Goal: Communication & Community: Answer question/provide support

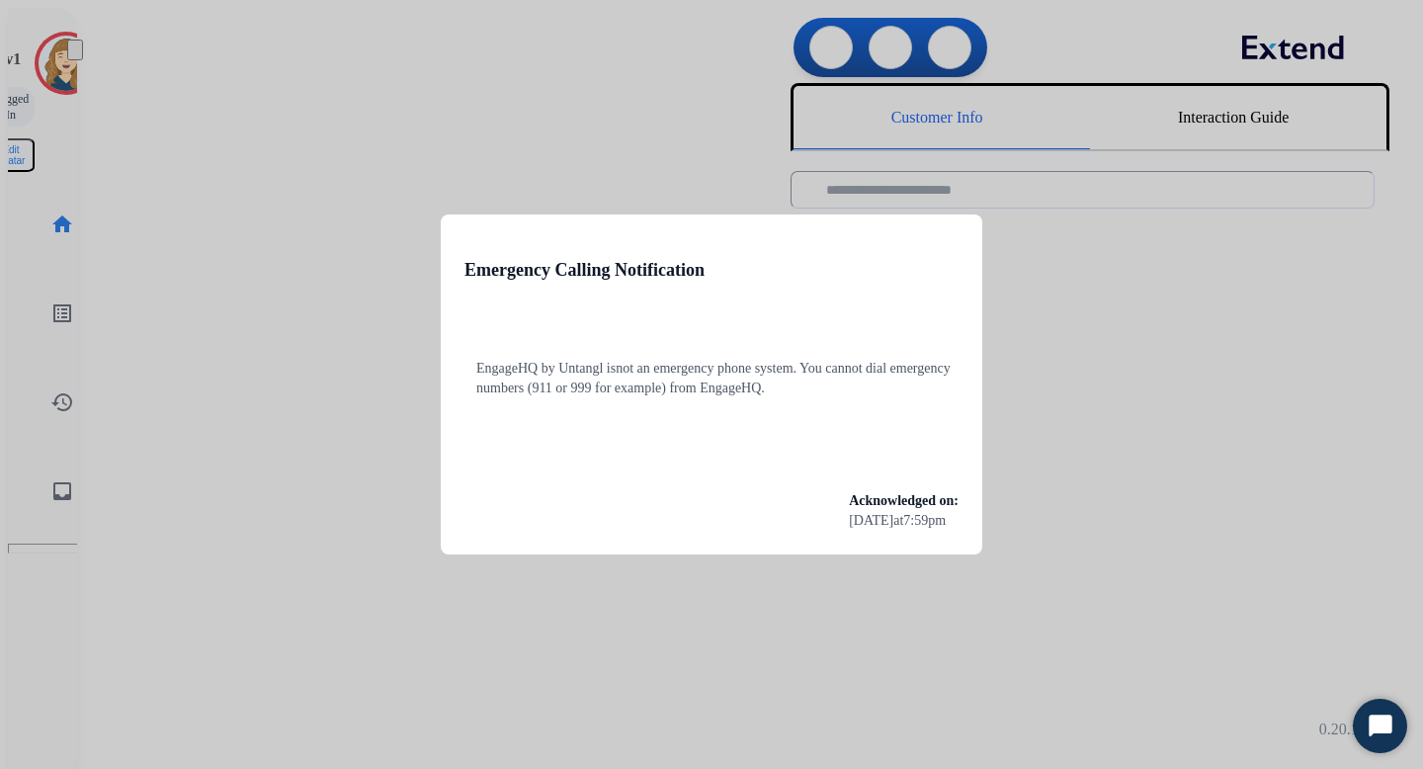
click at [361, 150] on div at bounding box center [711, 384] width 1423 height 769
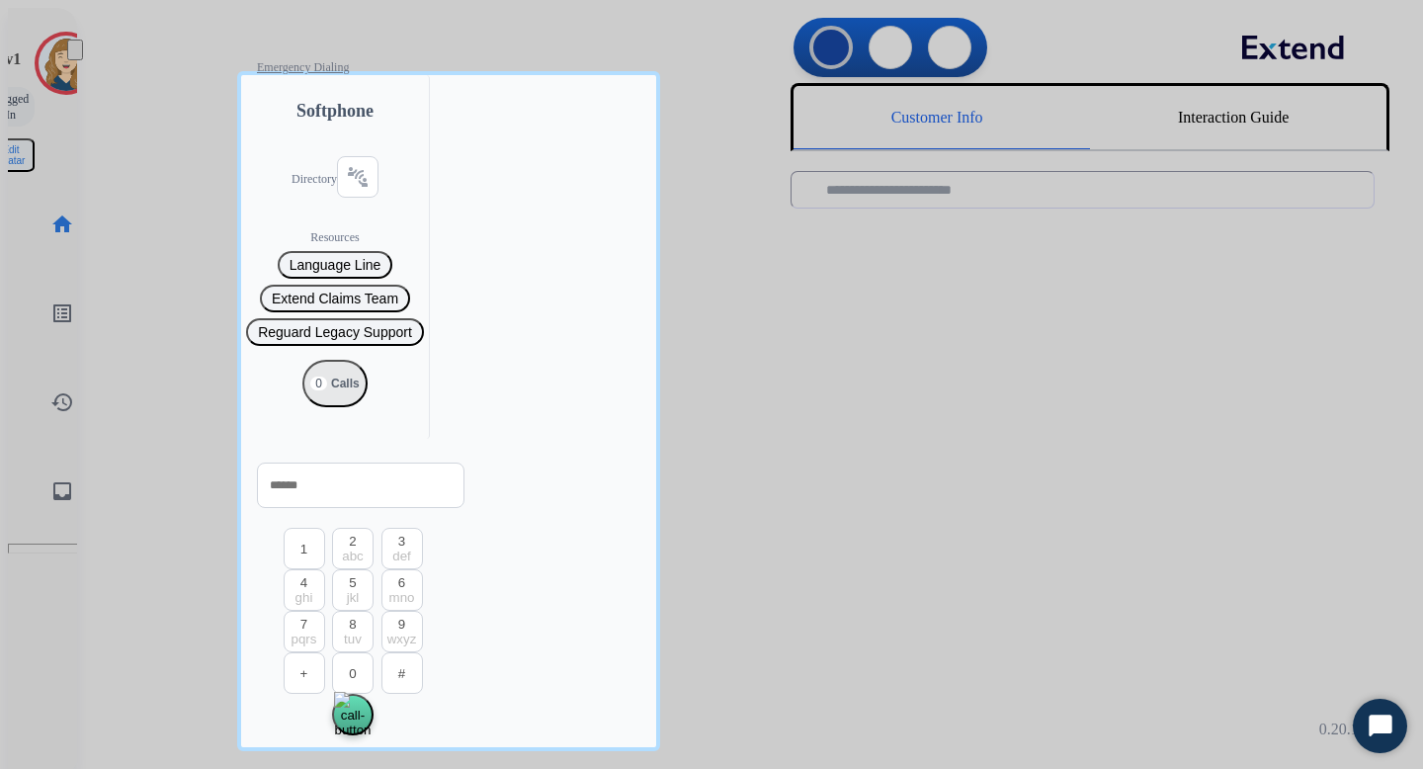
click at [168, 280] on div at bounding box center [711, 384] width 1423 height 769
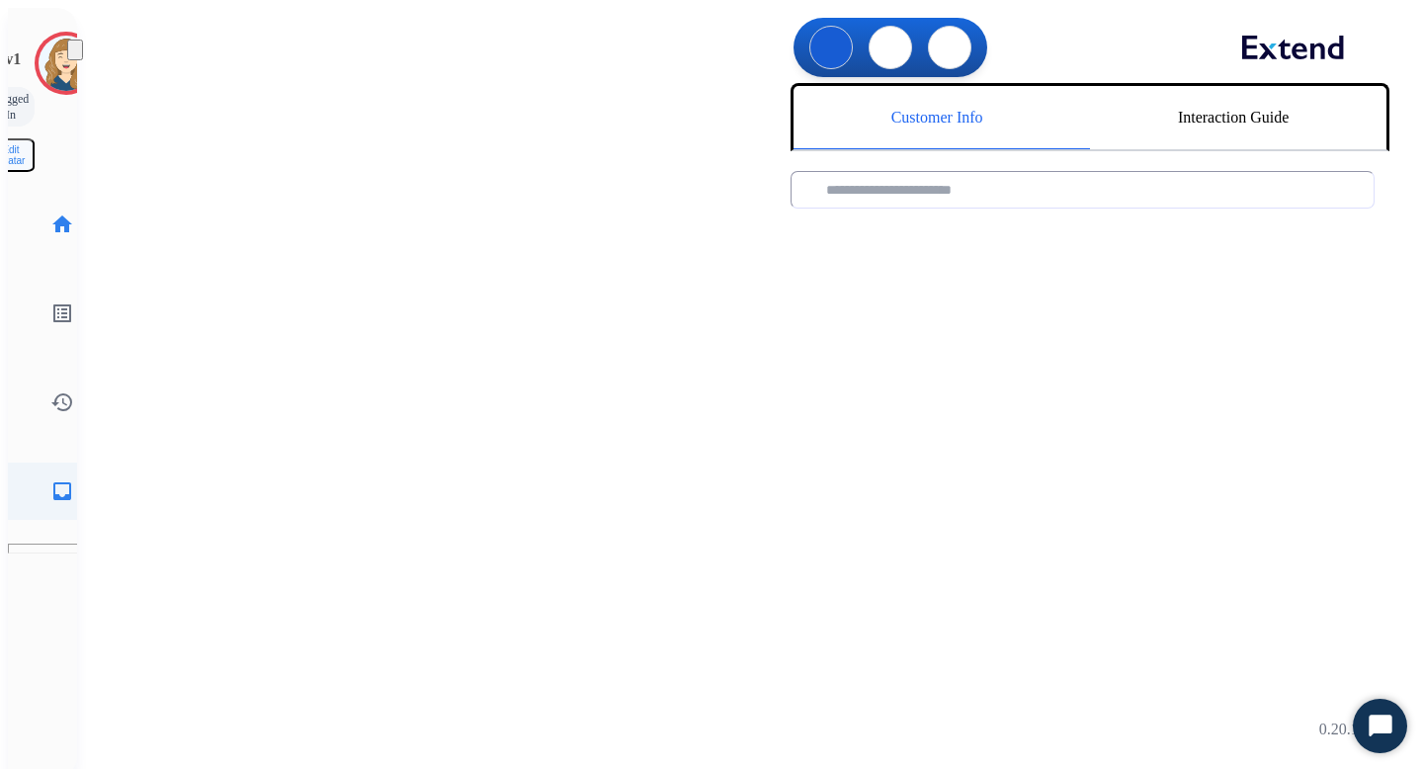
click at [42, 464] on link "inbox Emails" at bounding box center [62, 491] width 55 height 55
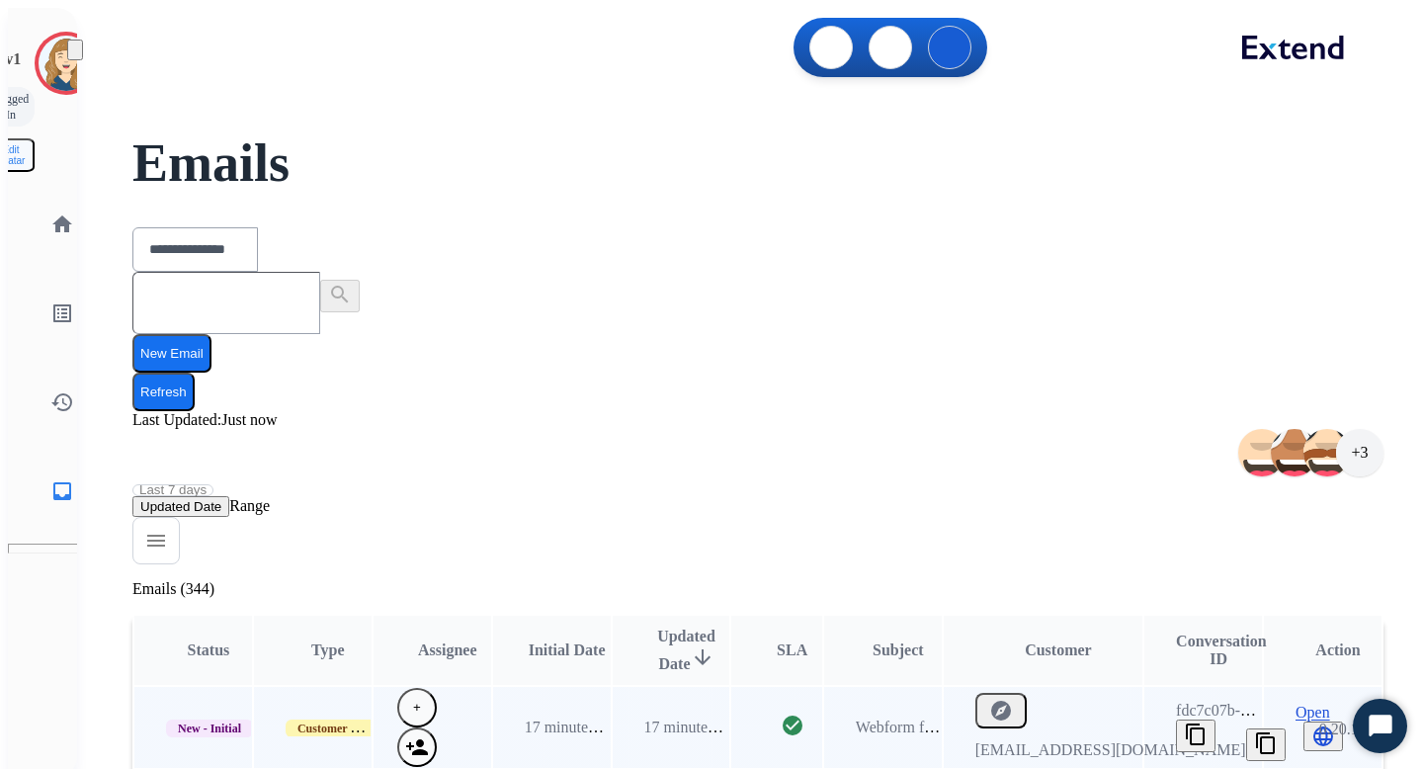
click at [1302, 704] on span "Open" at bounding box center [1313, 713] width 35 height 18
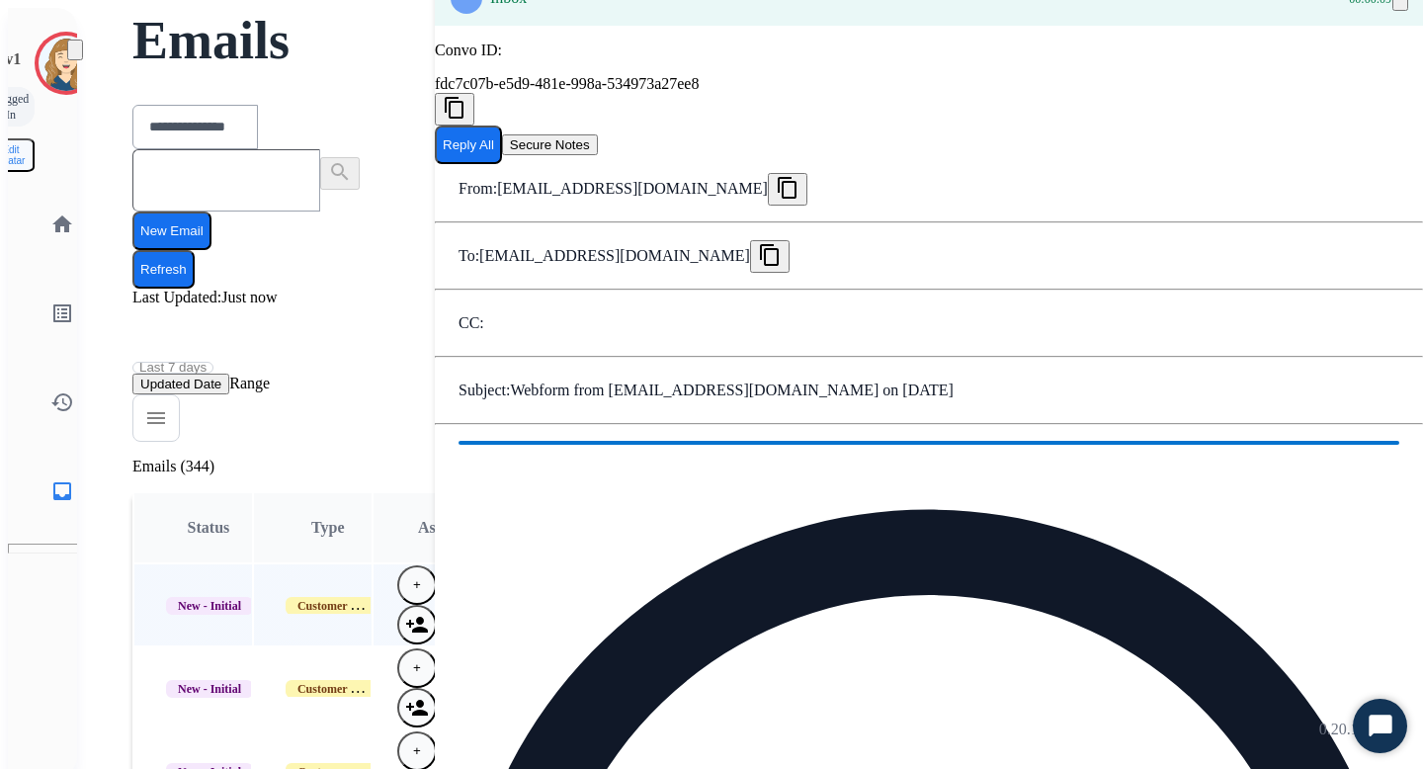
scroll to position [81, 0]
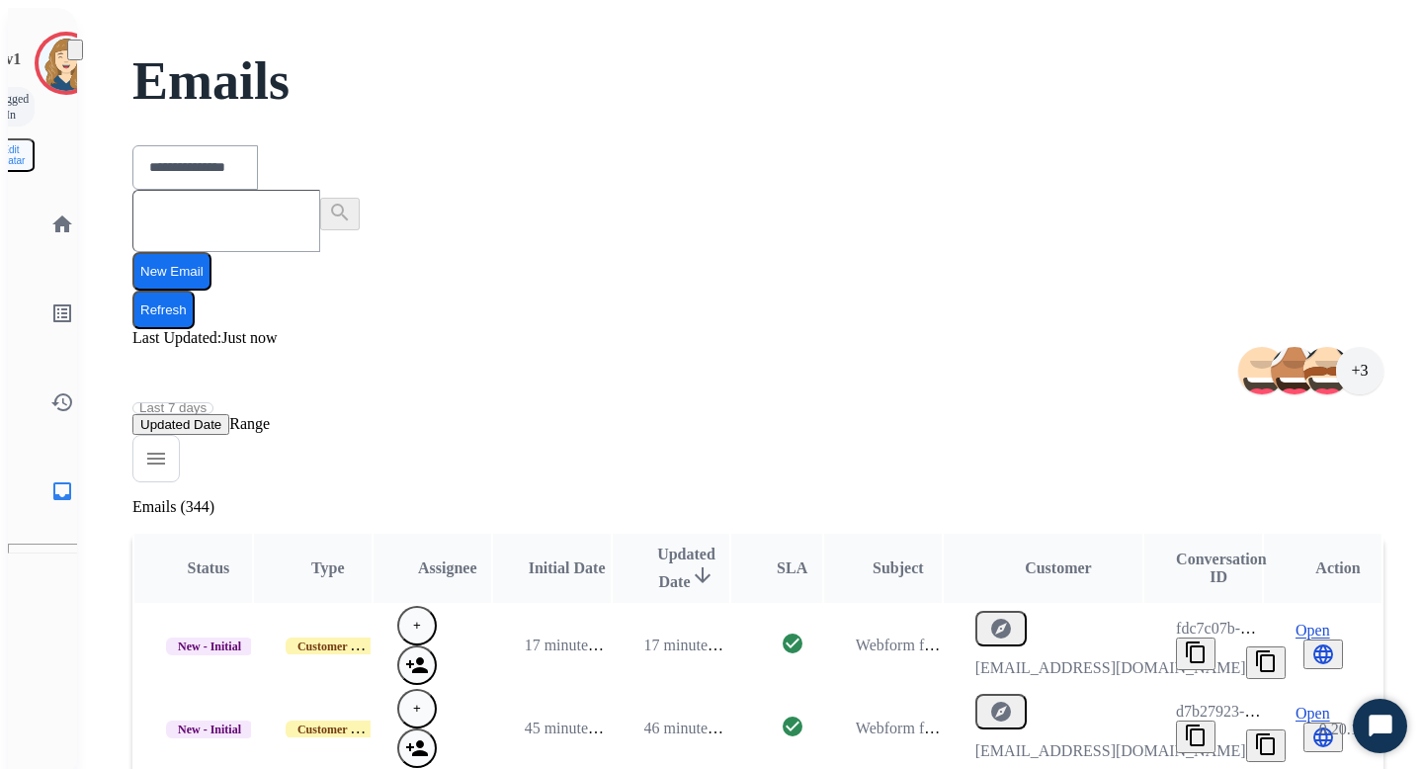
scroll to position [0, 0]
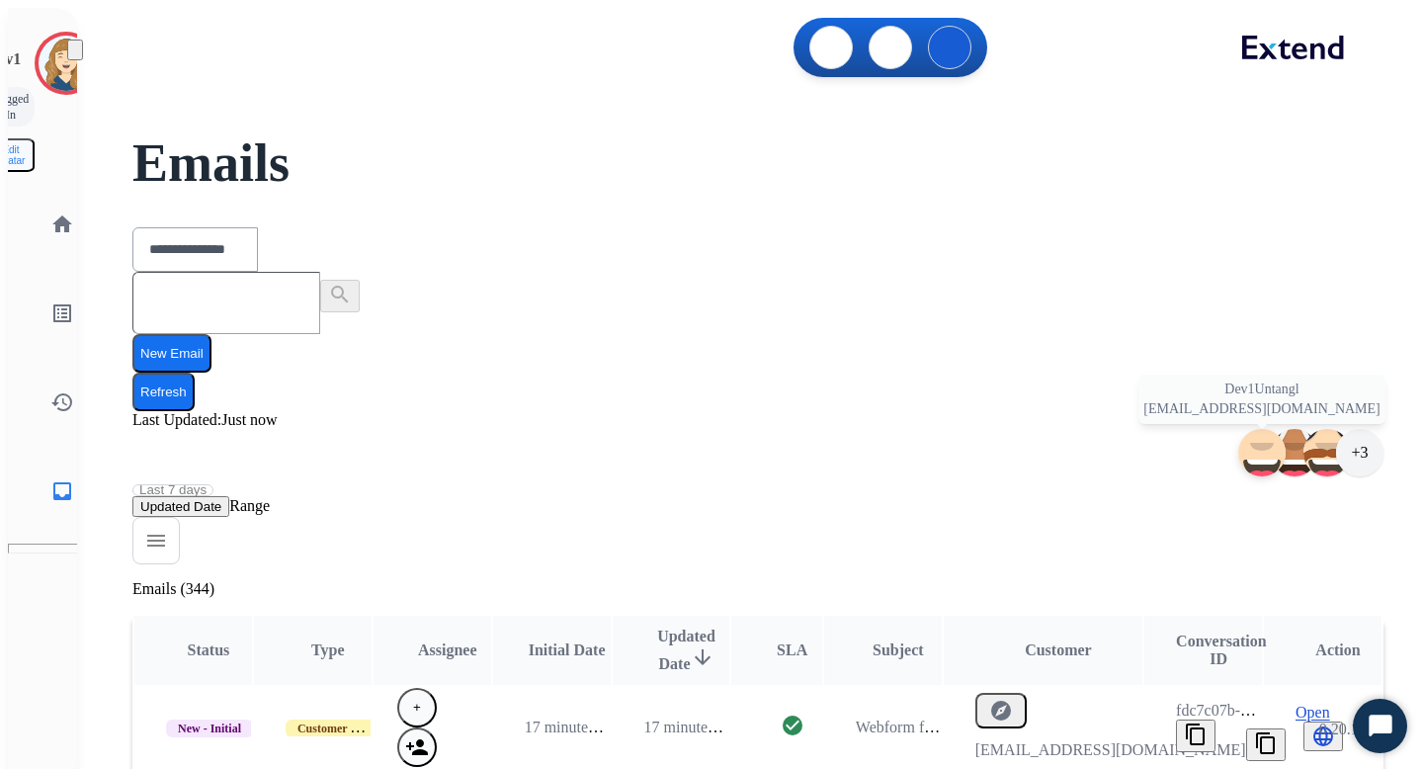
click at [1132, 314] on img at bounding box center [1262, 452] width 261 height 277
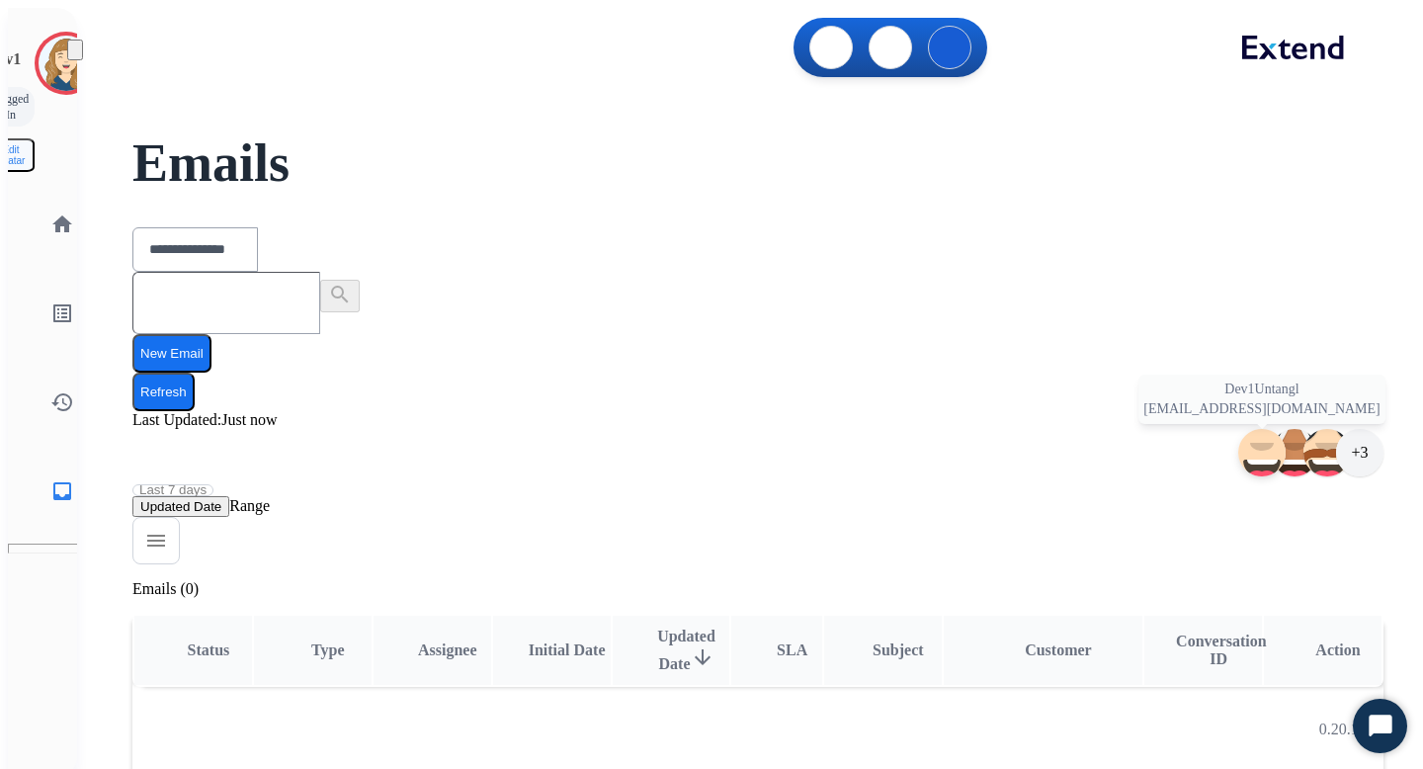
click at [1132, 314] on img at bounding box center [1262, 452] width 261 height 277
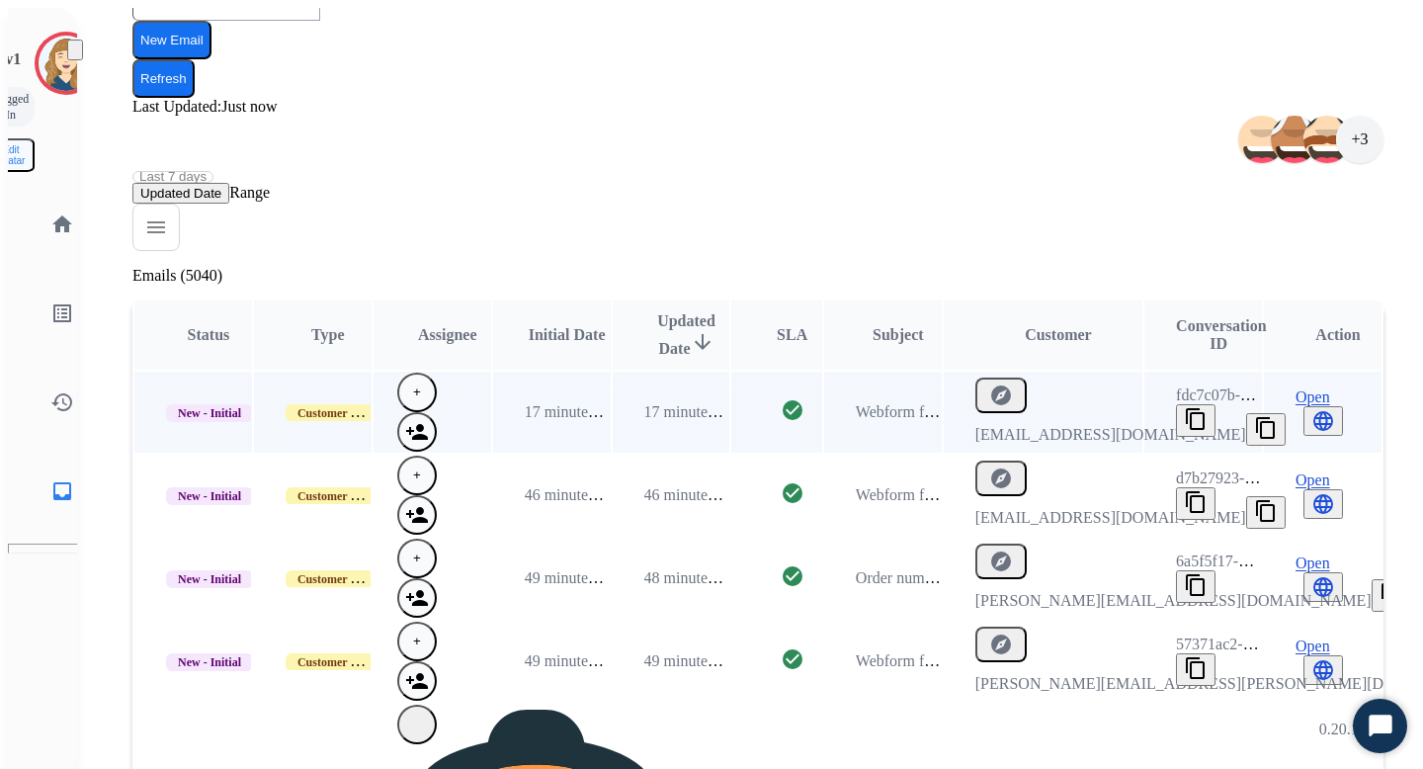
scroll to position [356, 0]
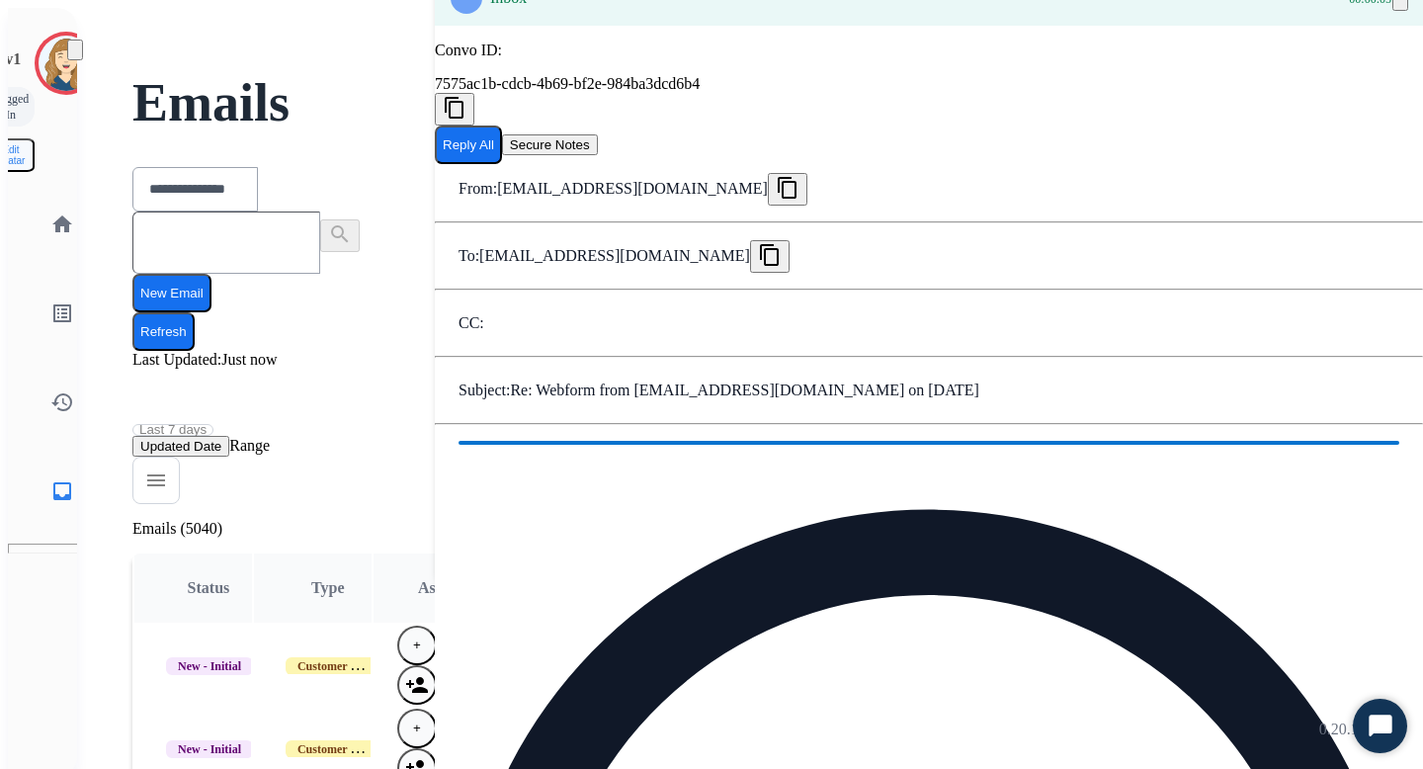
scroll to position [47, 0]
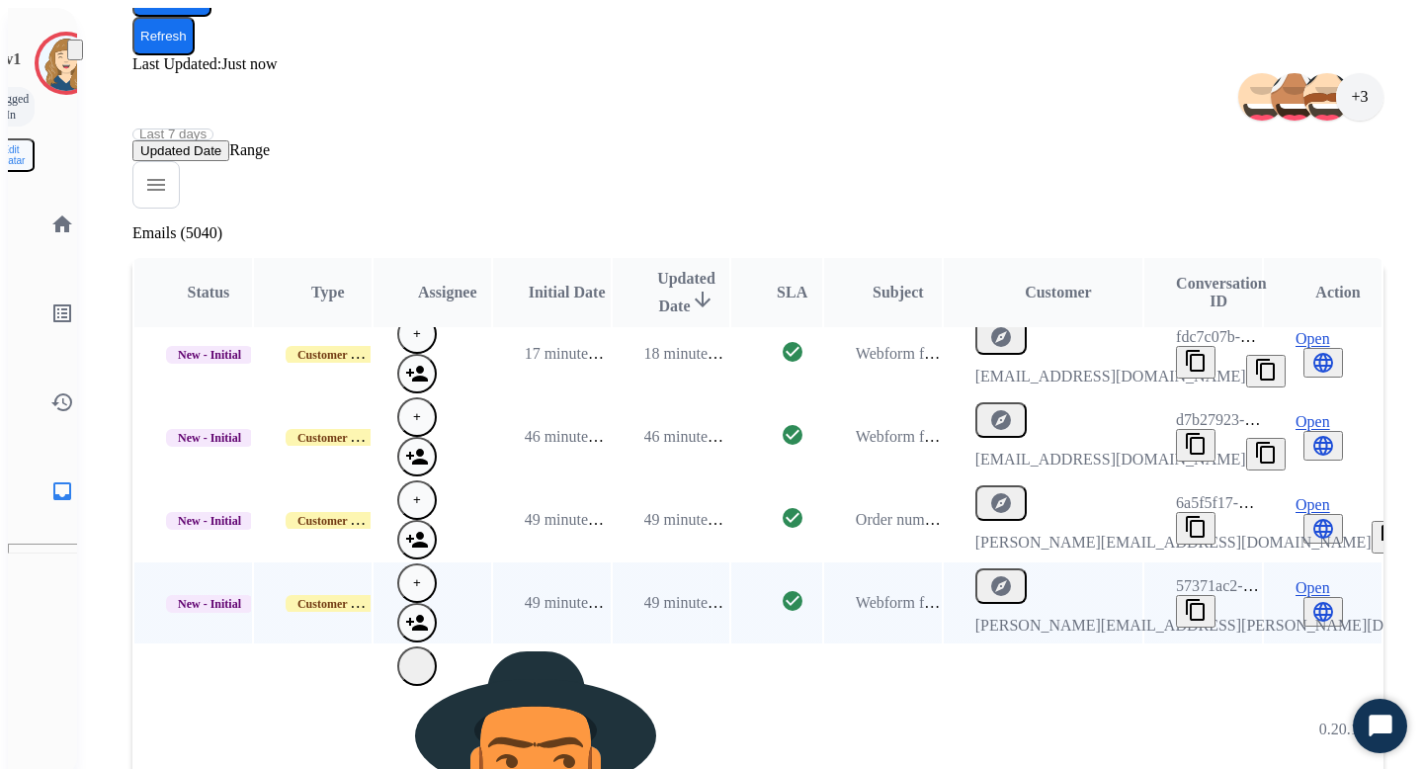
scroll to position [2, 0]
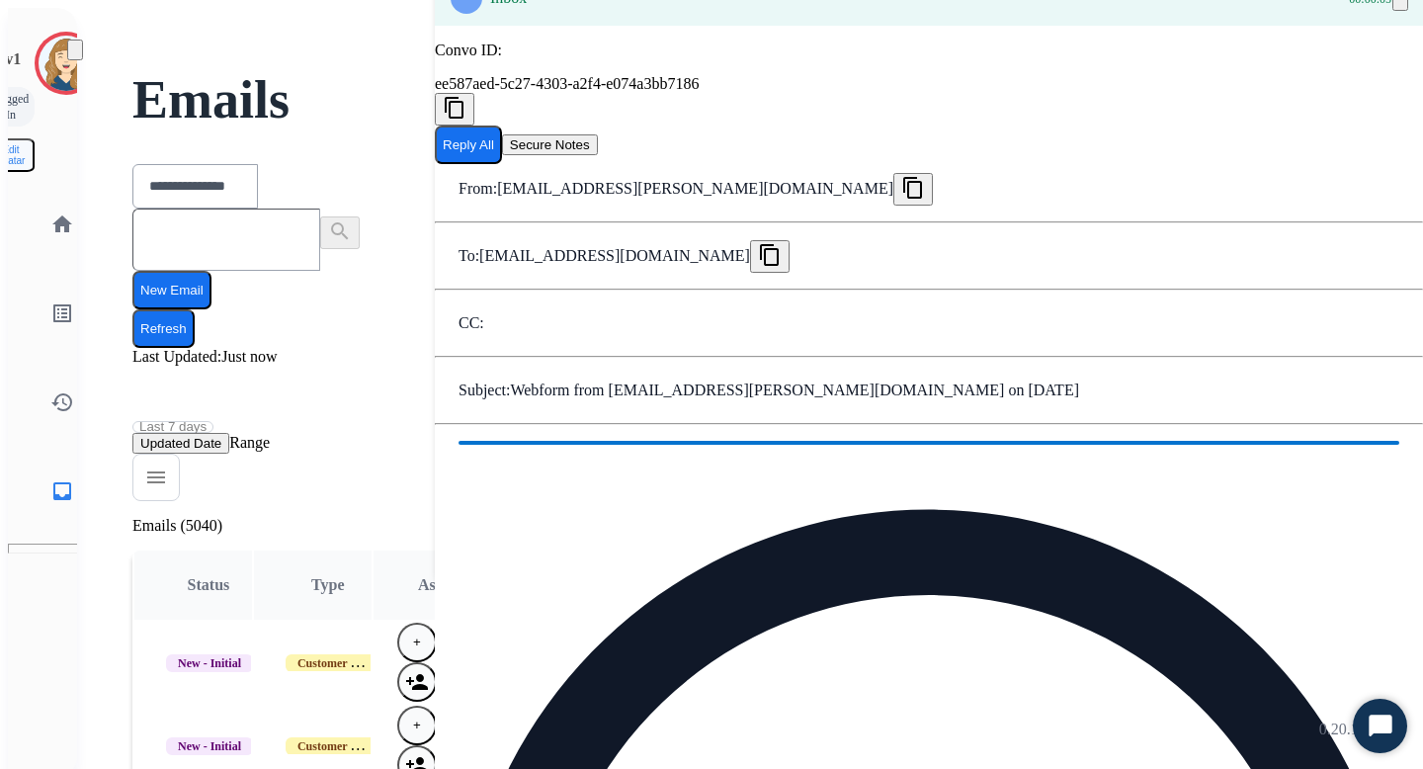
scroll to position [59, 0]
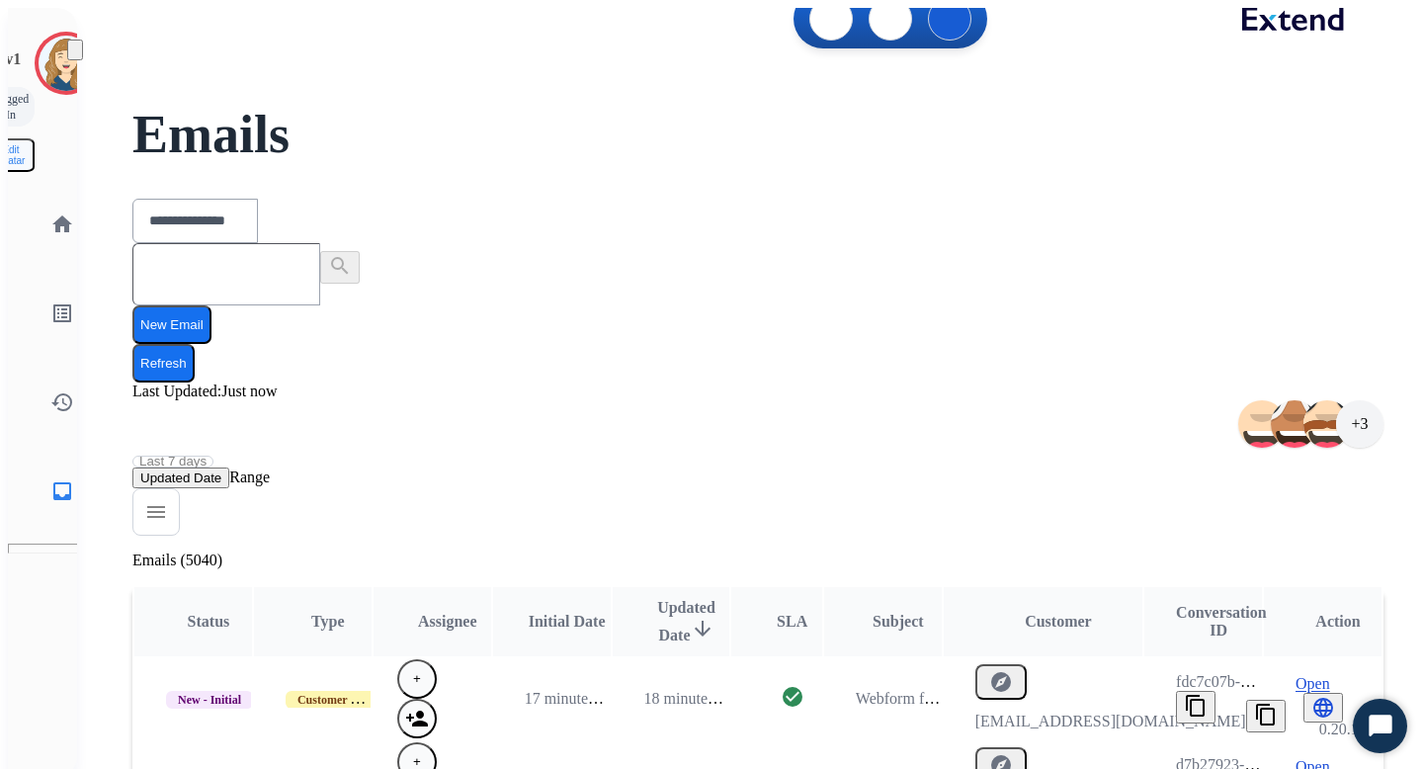
scroll to position [31, 0]
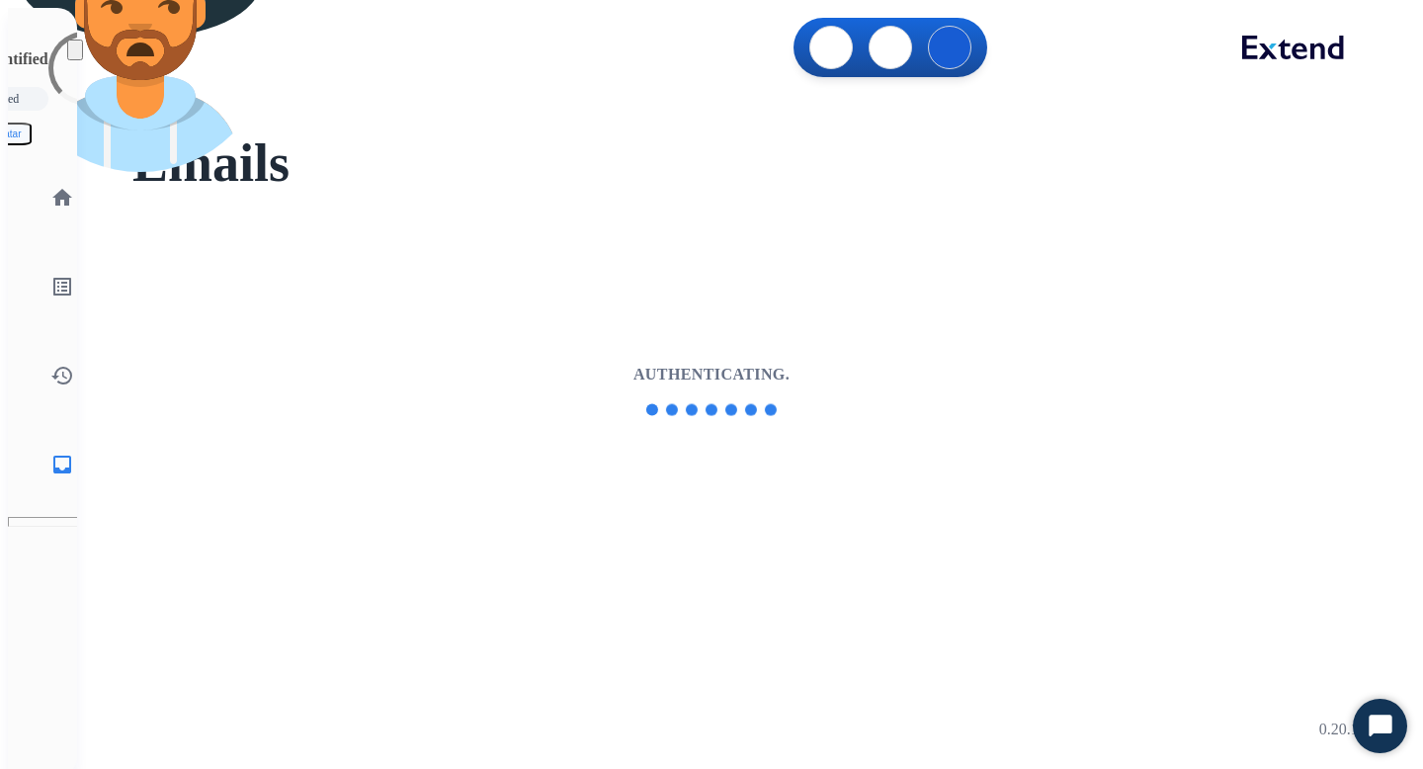
select select "**********"
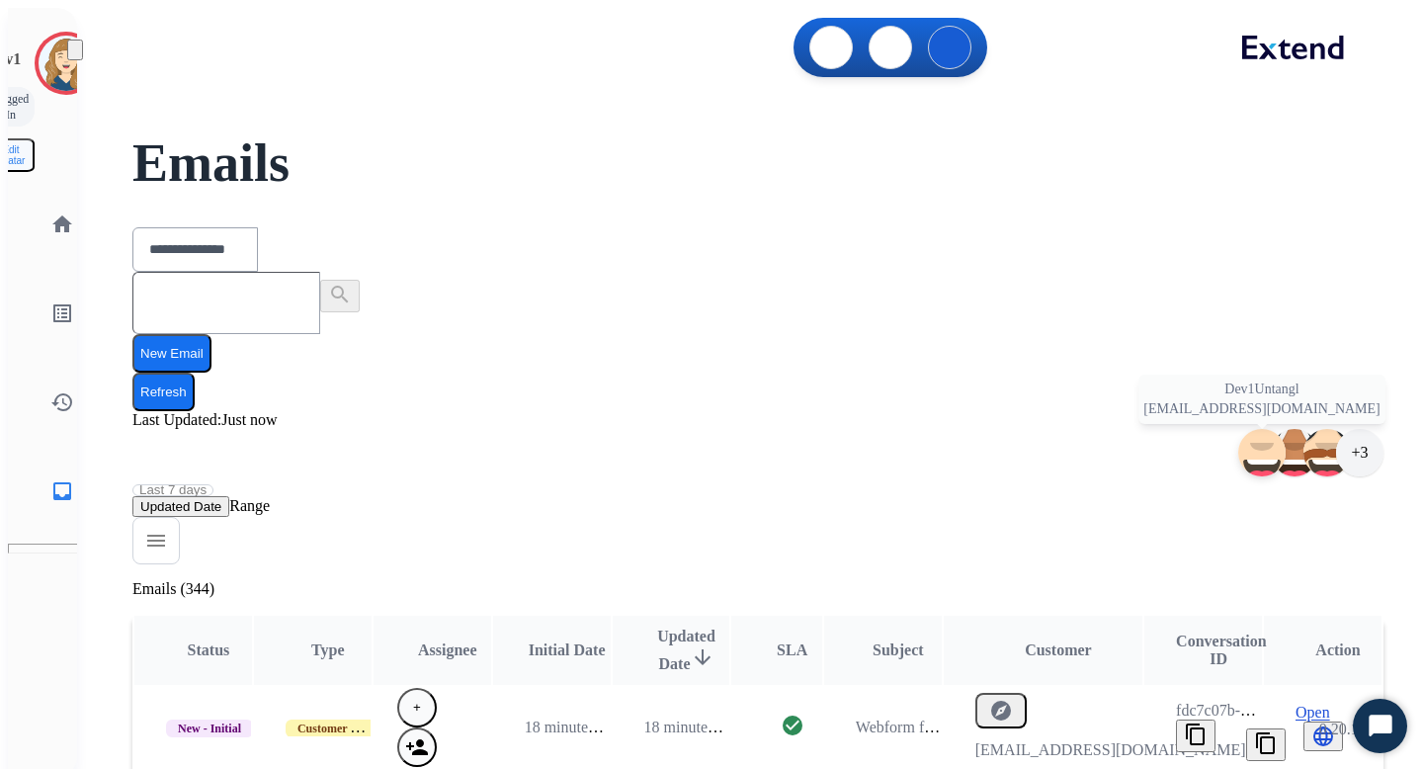
click at [1132, 314] on img at bounding box center [1262, 452] width 261 height 277
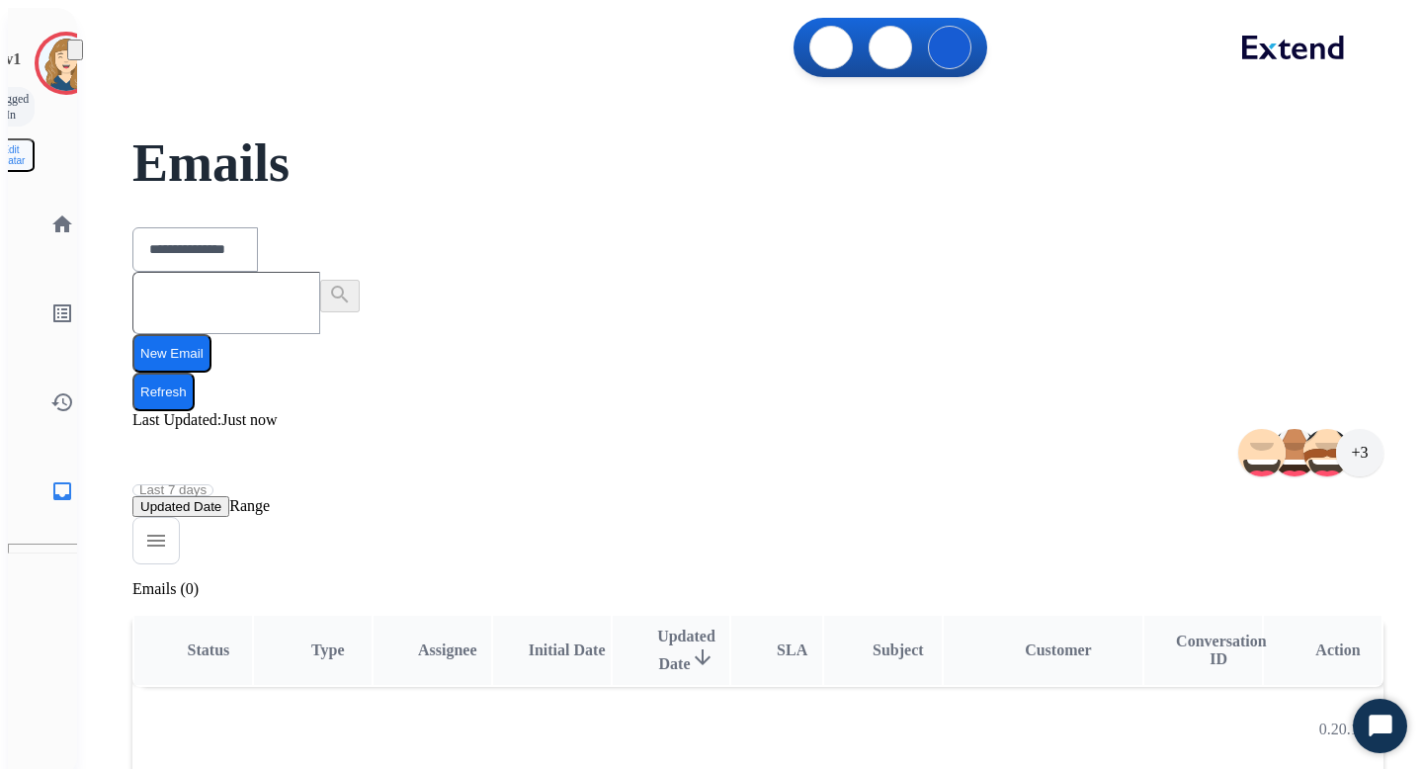
click at [207, 486] on span "Last 7 days" at bounding box center [172, 490] width 67 height 8
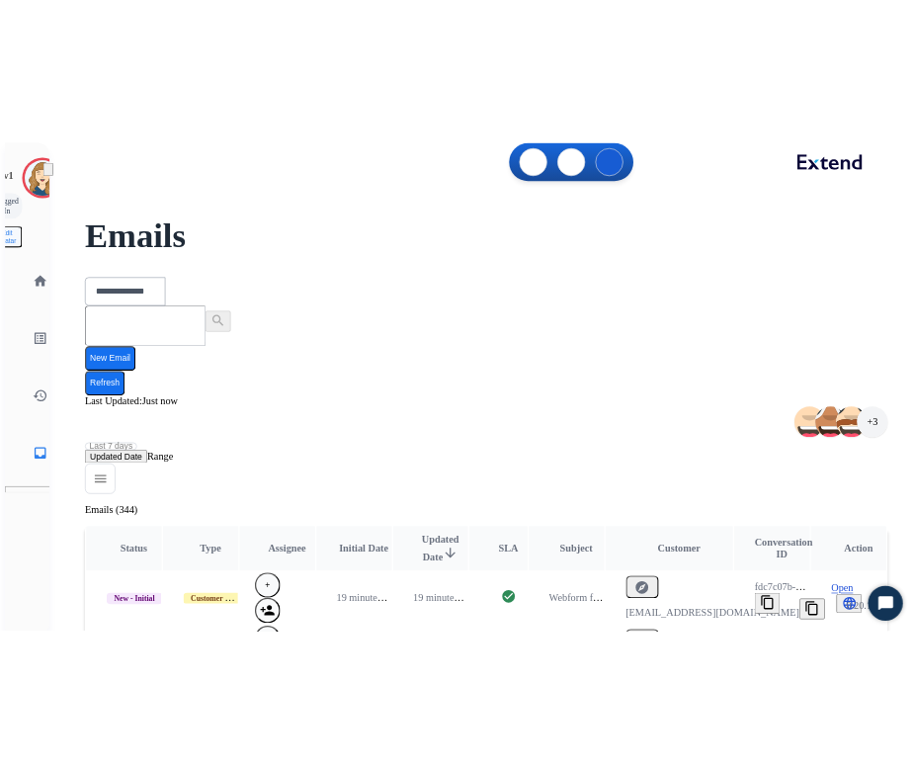
scroll to position [10, 0]
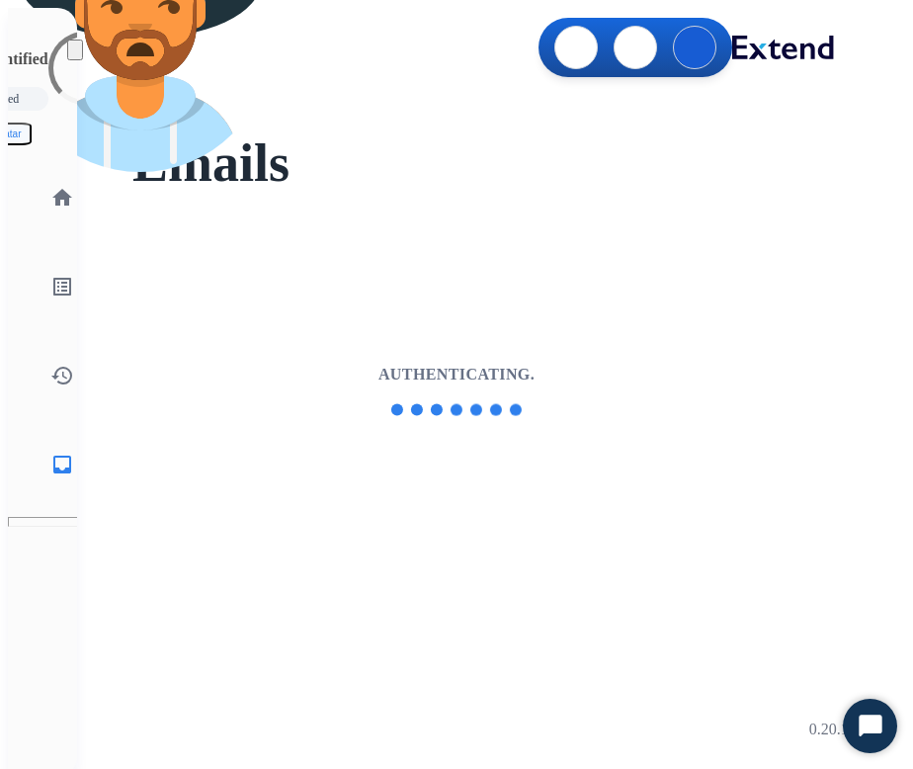
select select "**********"
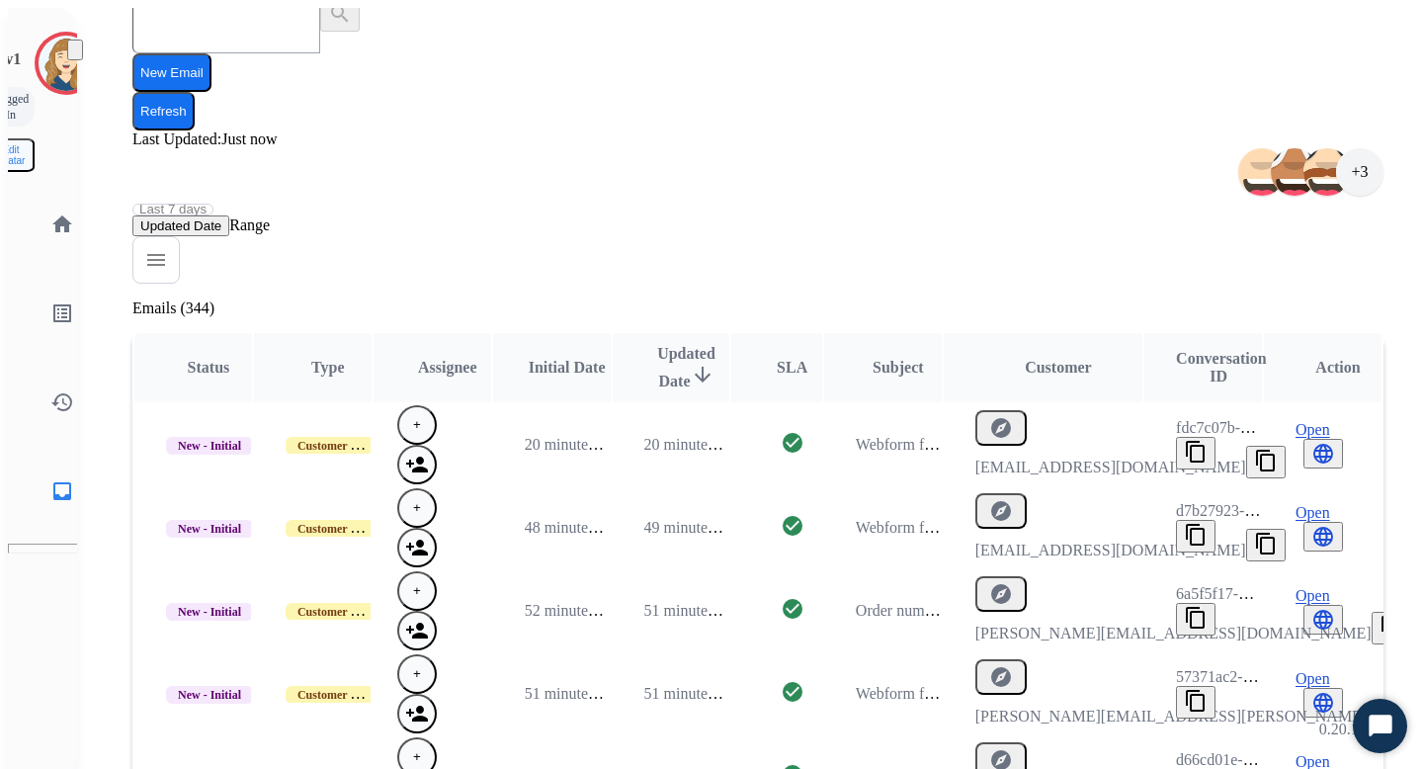
scroll to position [356, 0]
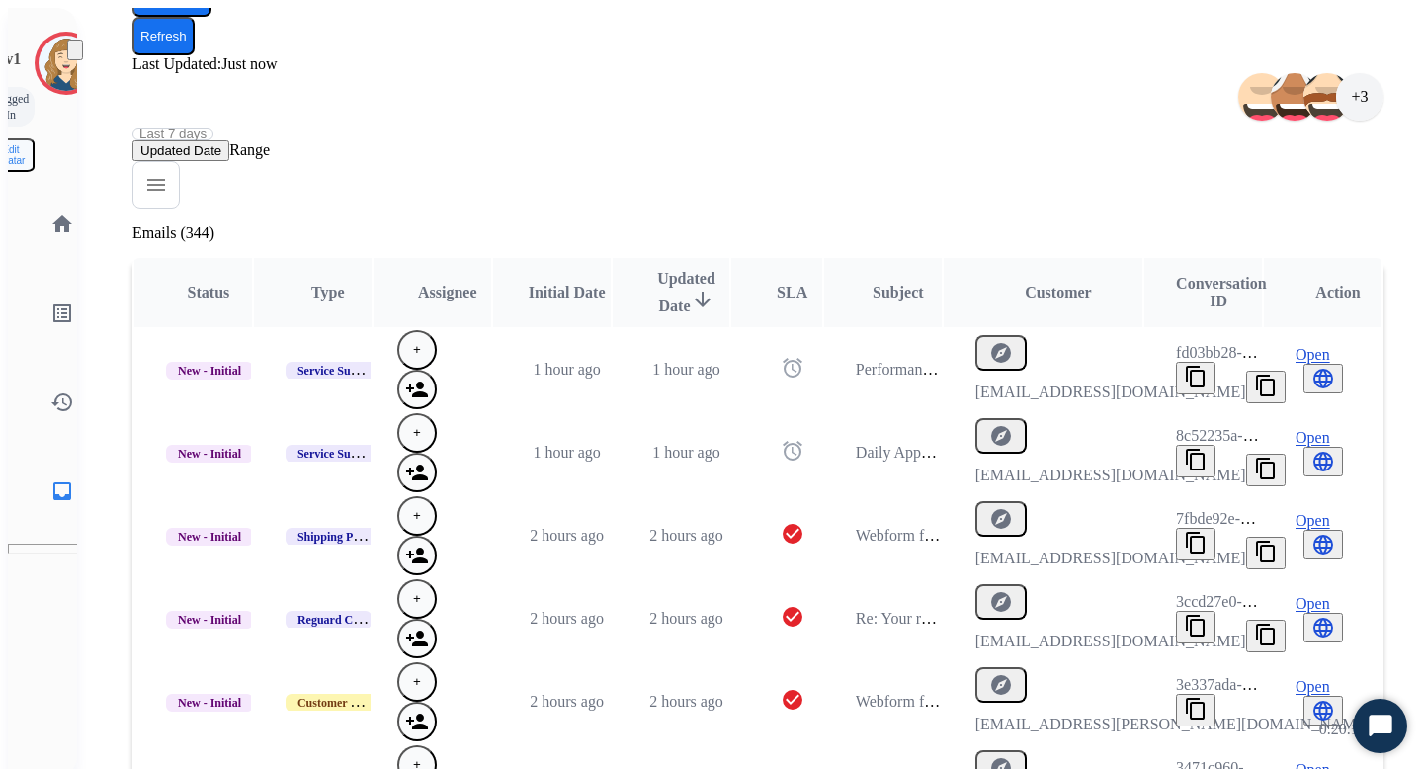
select select "*"
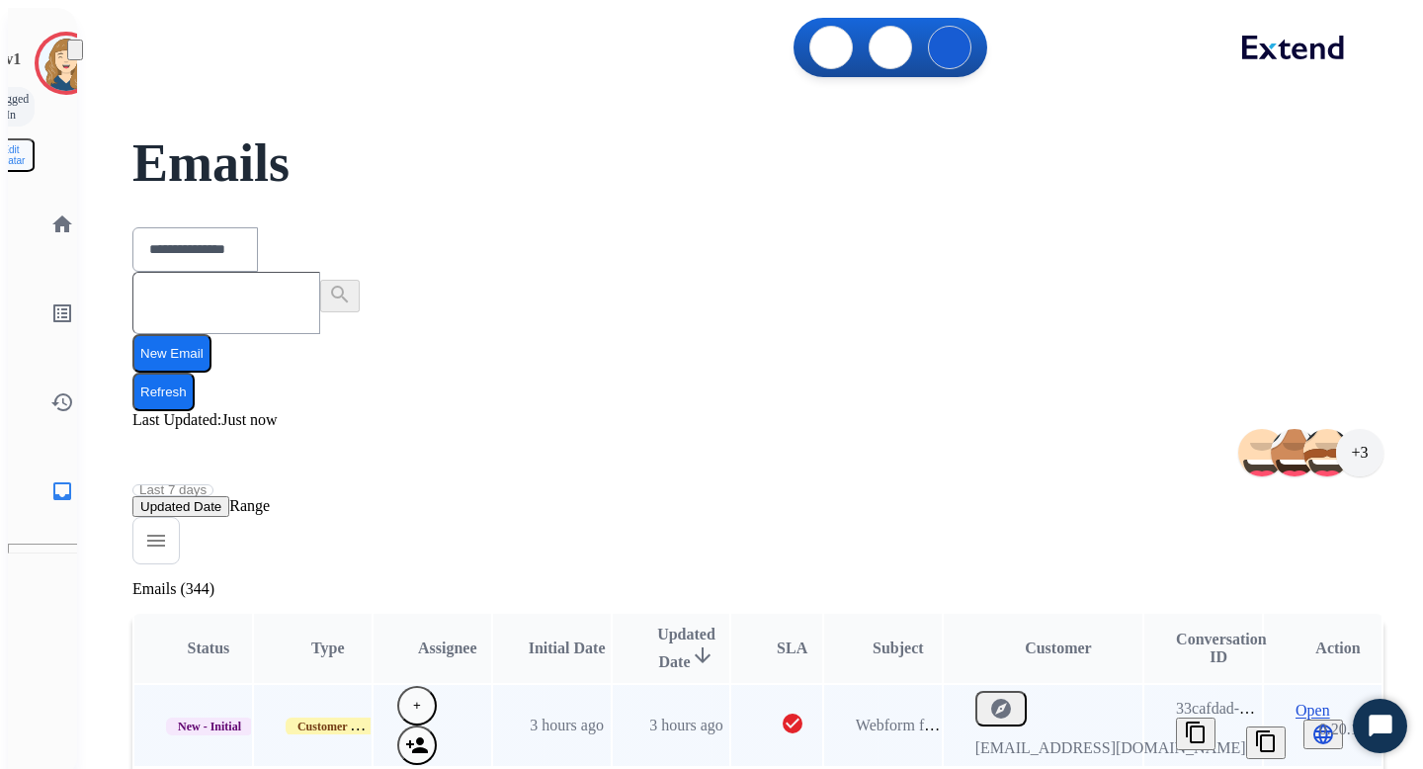
click at [912, 702] on span "Open" at bounding box center [1313, 711] width 35 height 18
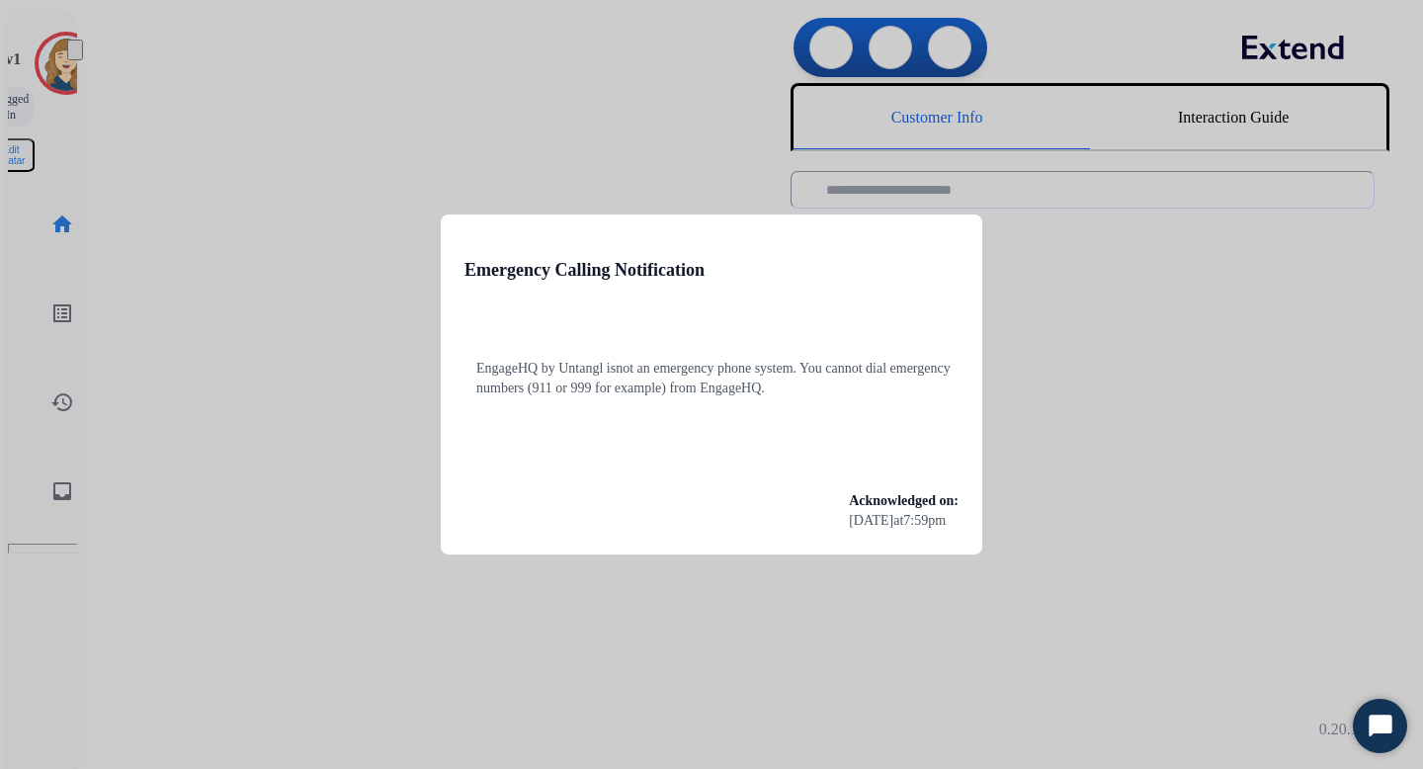
click at [361, 116] on div at bounding box center [711, 384] width 1423 height 769
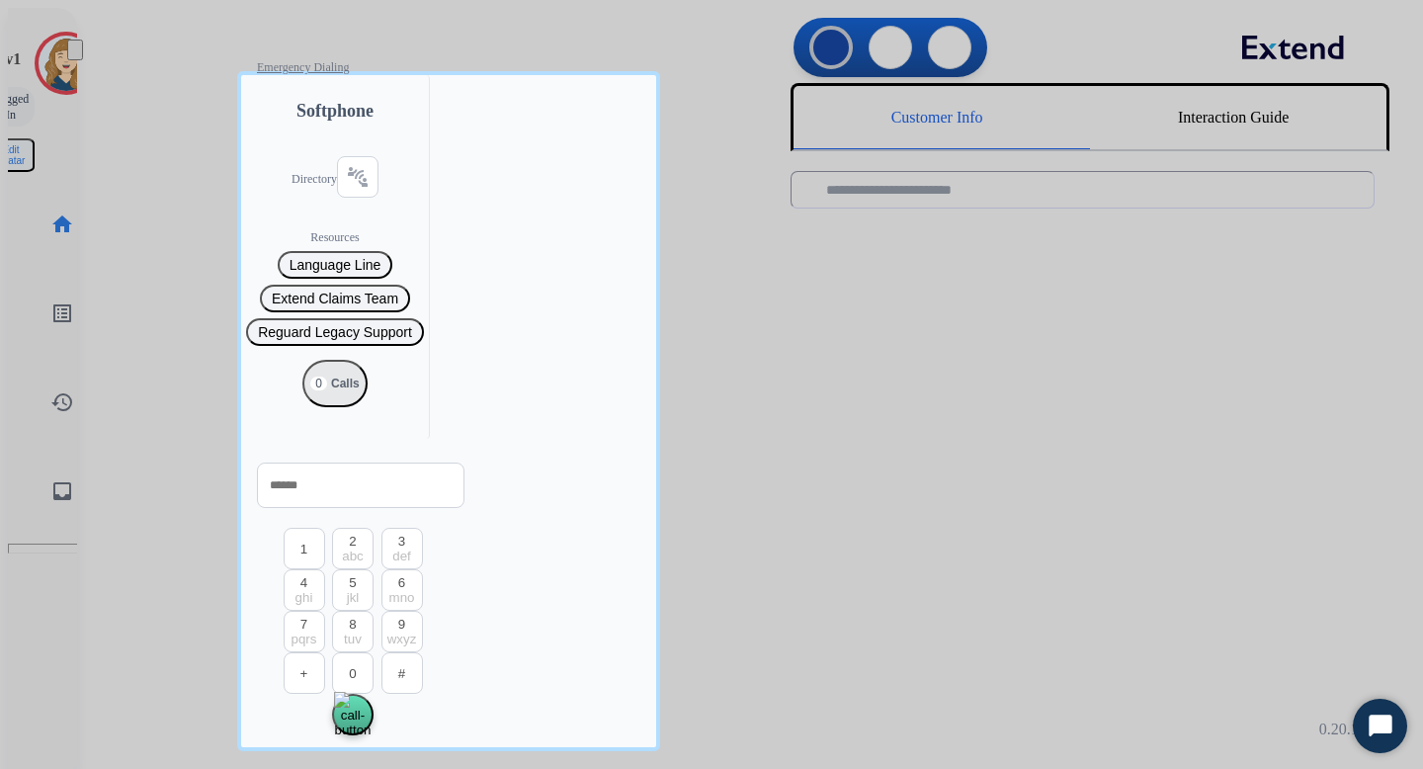
click at [208, 161] on div at bounding box center [711, 384] width 1423 height 769
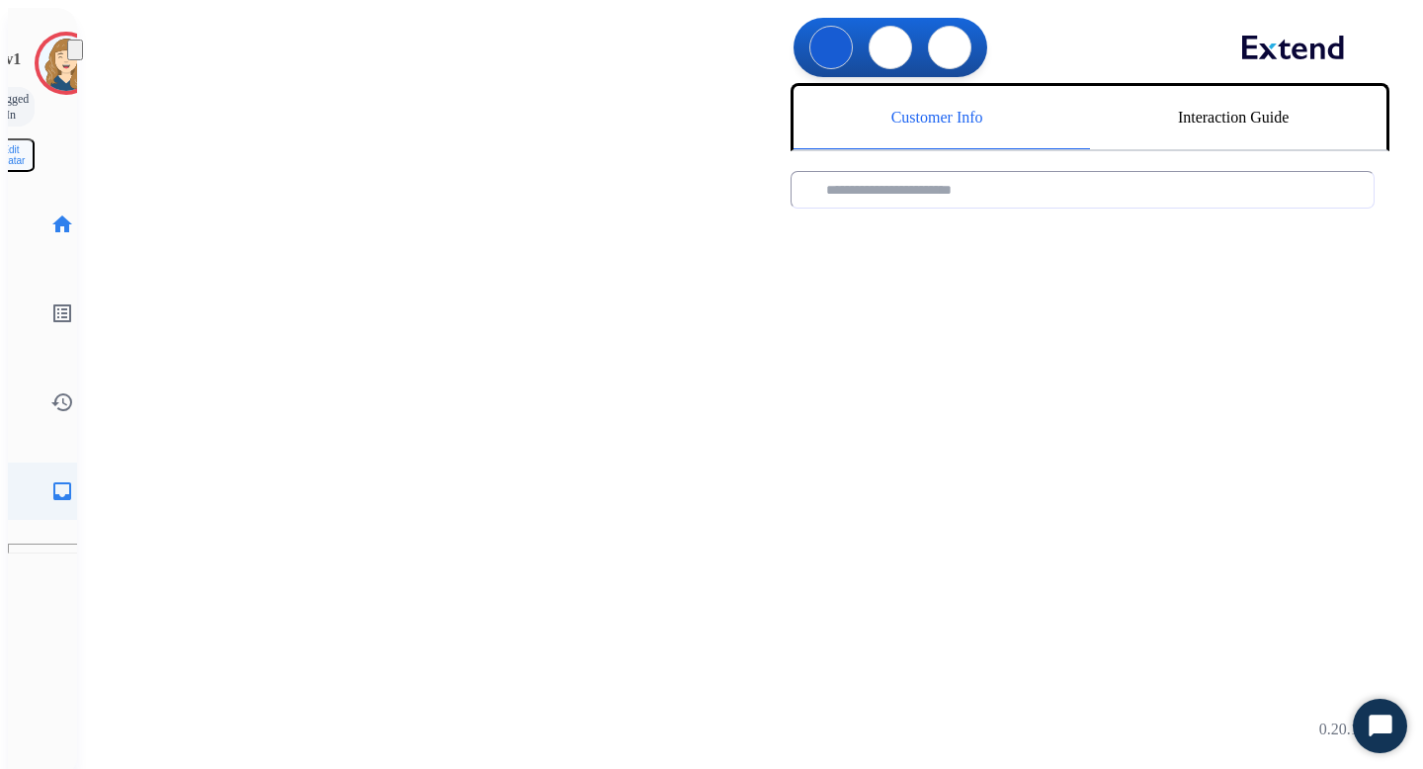
click at [50, 479] on mat-icon "inbox" at bounding box center [62, 491] width 24 height 24
select select "**********"
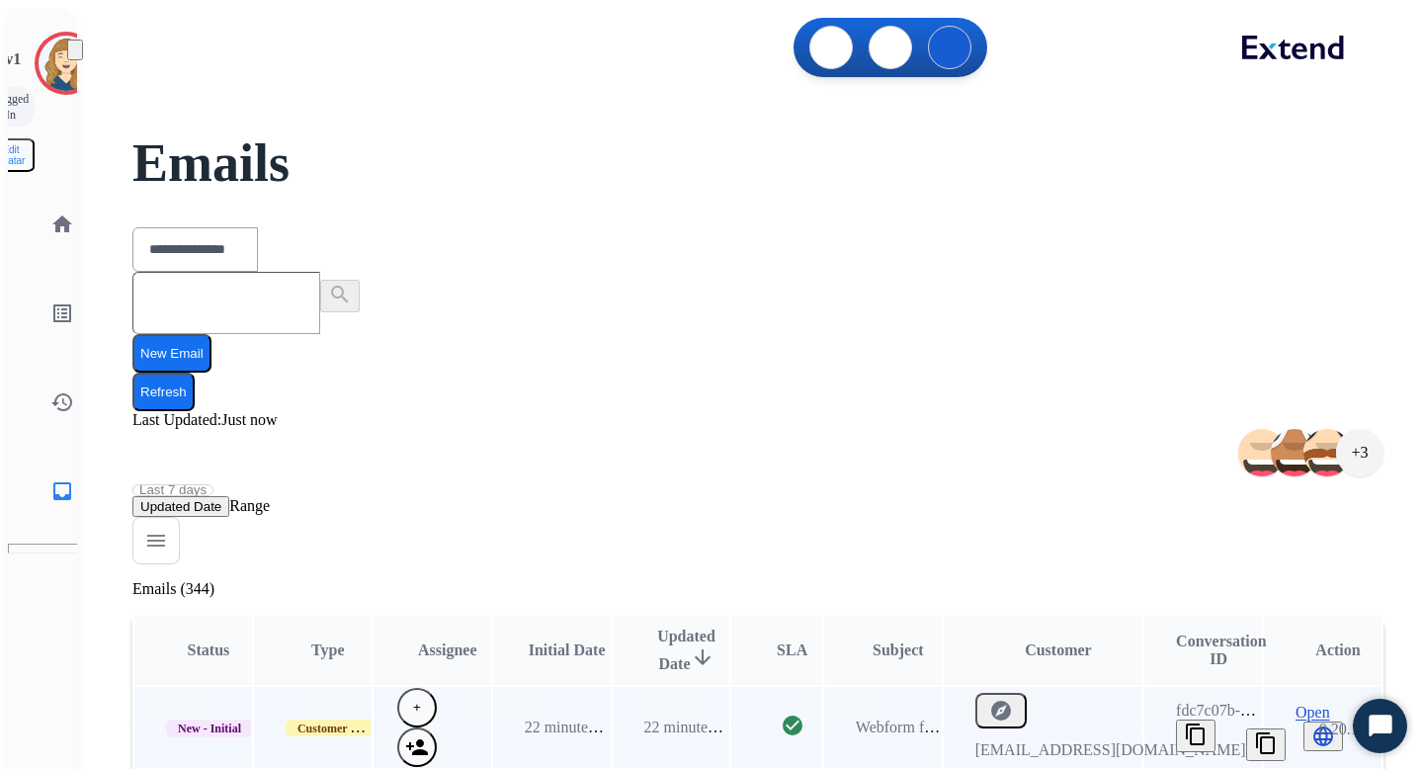
click at [1305, 704] on span "Open" at bounding box center [1313, 713] width 35 height 18
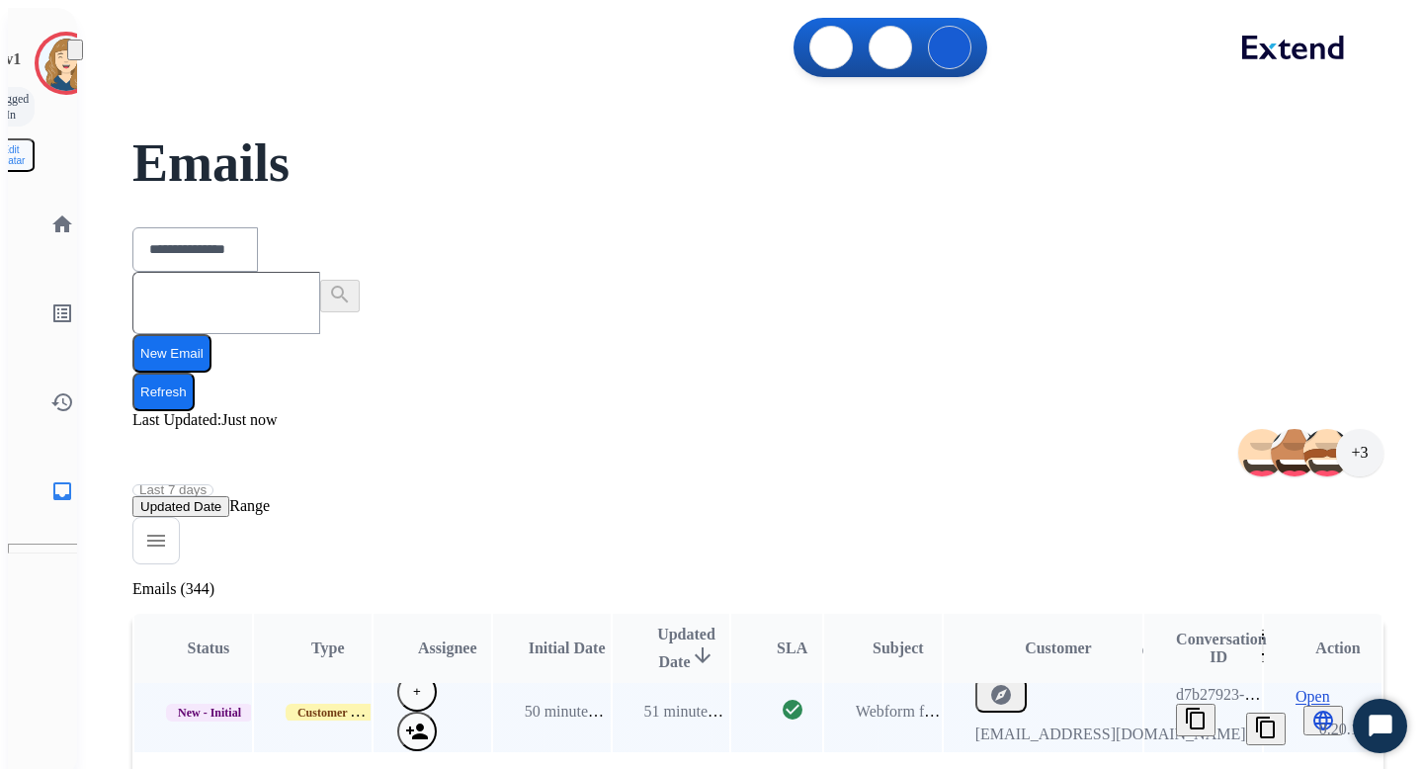
scroll to position [356, 0]
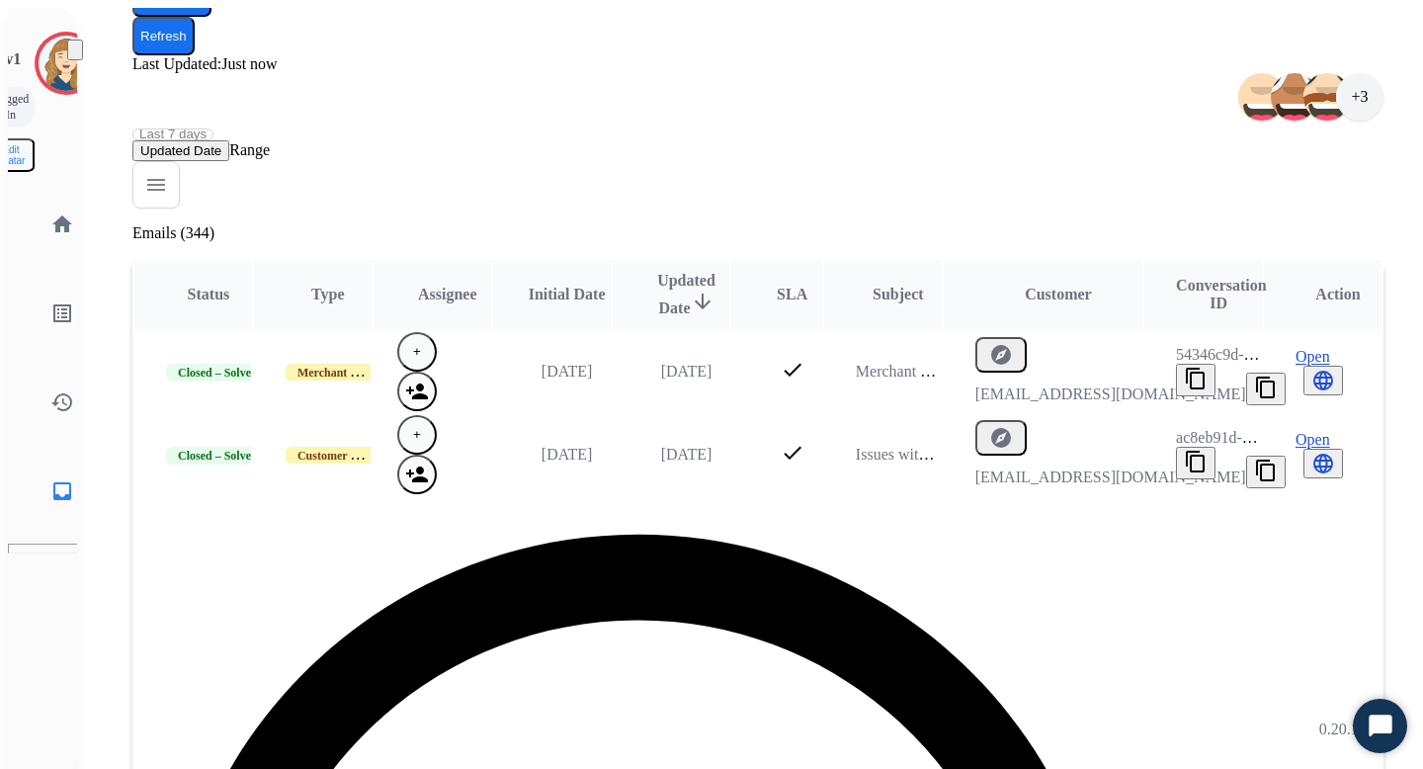
select select "*"
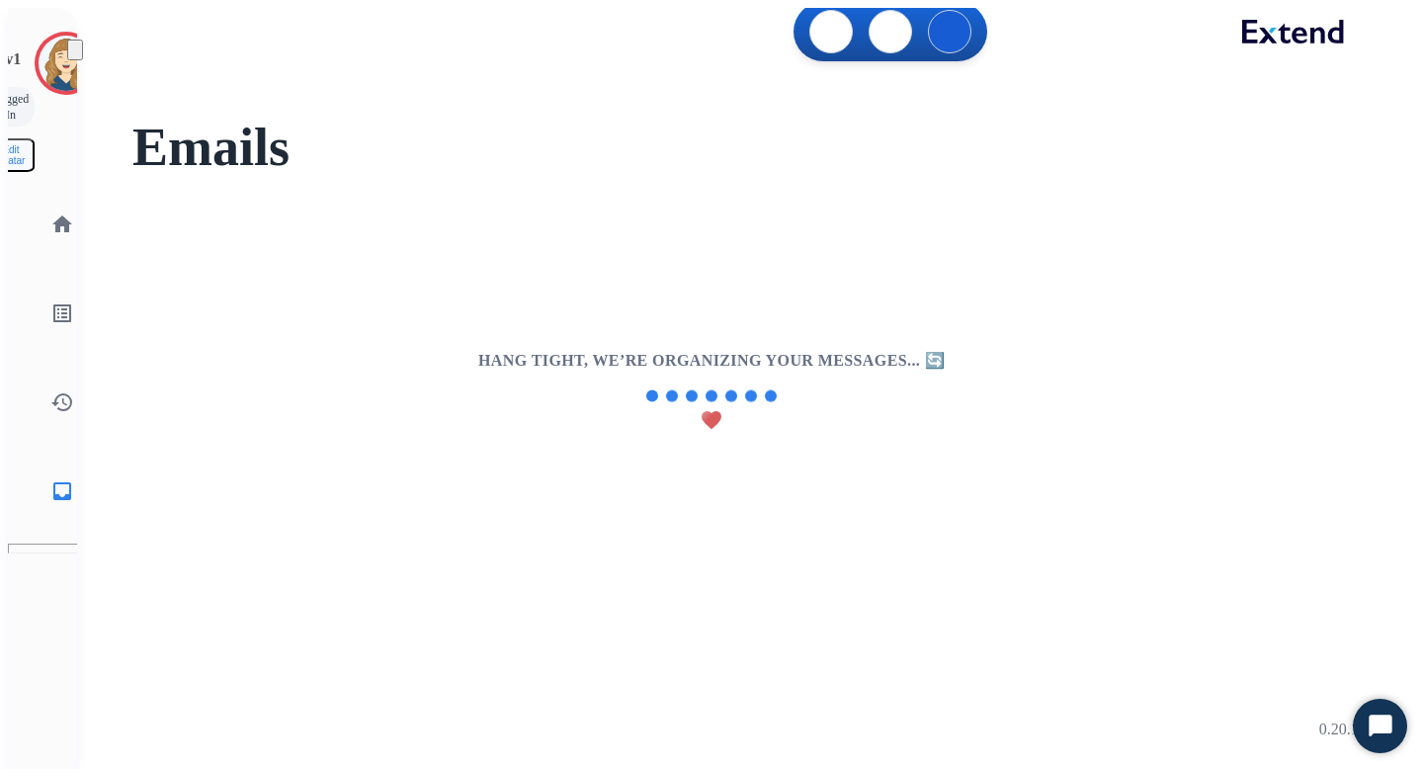
scroll to position [0, 0]
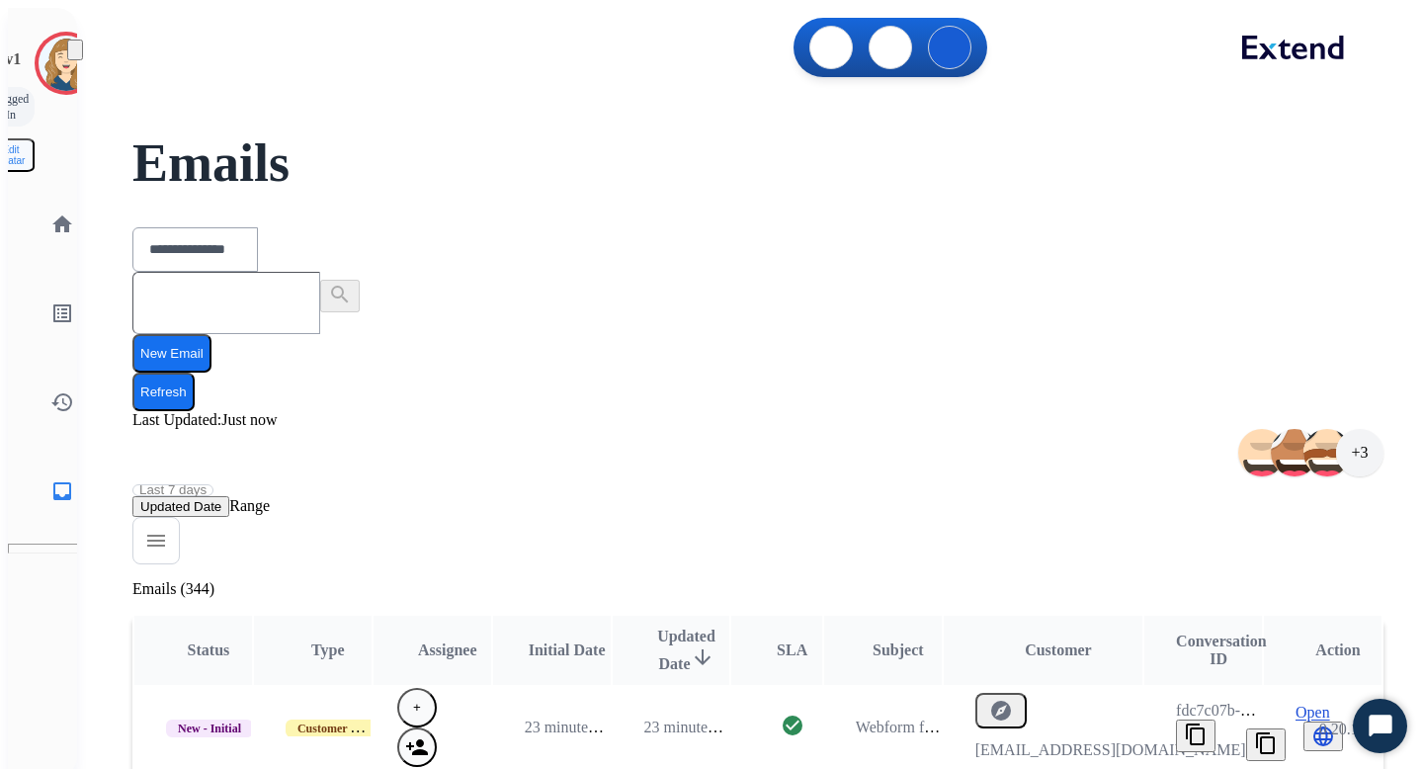
click at [211, 334] on button "New Email" at bounding box center [171, 353] width 79 height 39
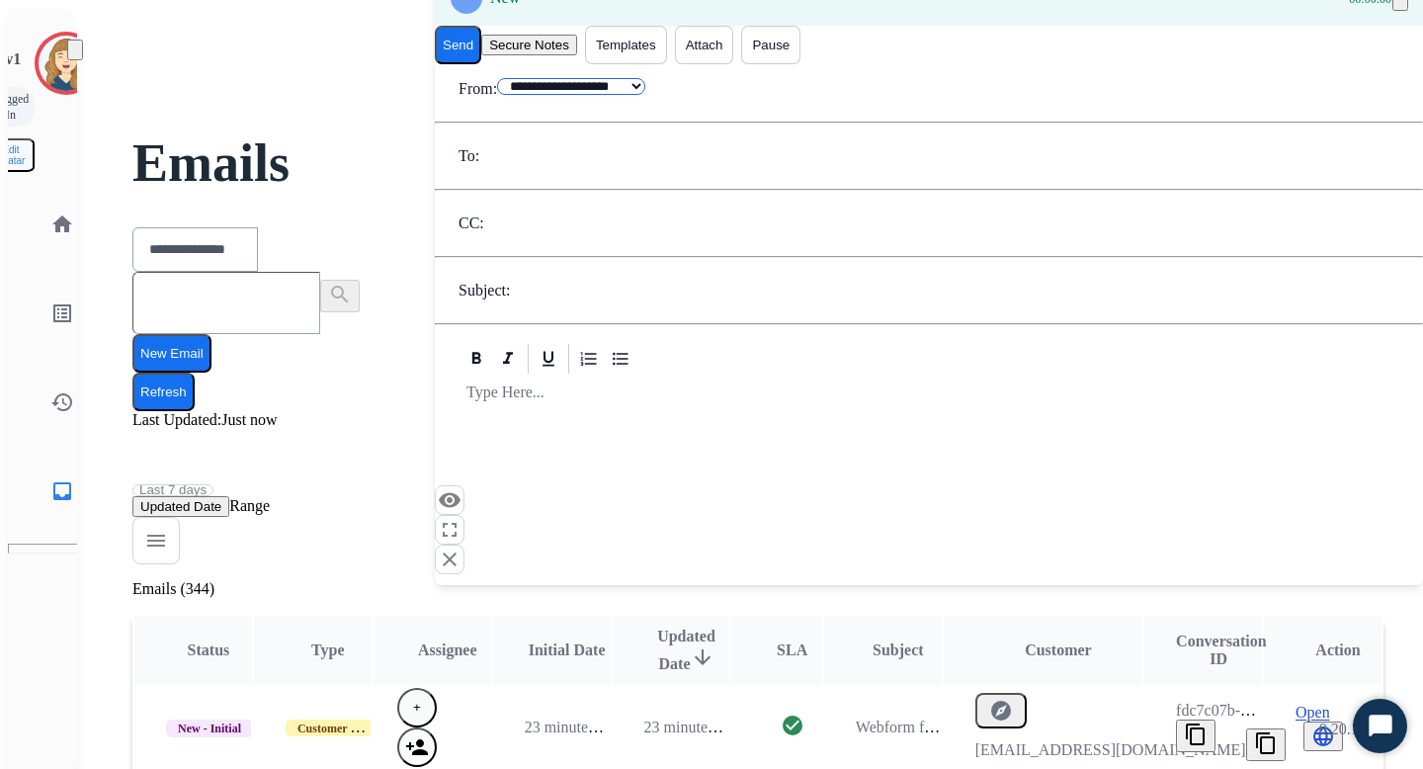
click at [606, 95] on select "**********" at bounding box center [571, 86] width 148 height 17
select select "**********"
click at [497, 95] on select "**********" at bounding box center [571, 86] width 148 height 17
click at [541, 166] on input "email" at bounding box center [549, 158] width 140 height 16
type input "**********"
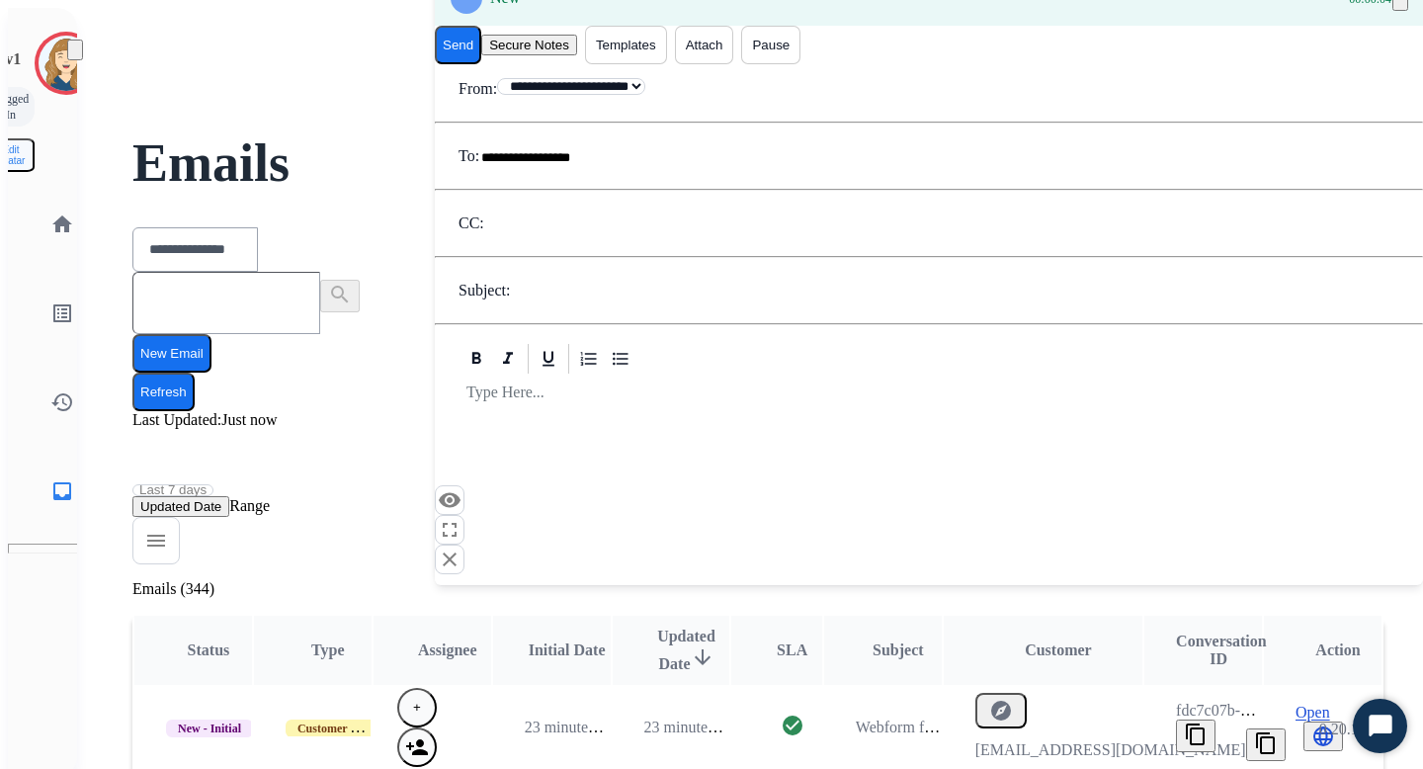
click at [542, 300] on input "text" at bounding box center [580, 293] width 140 height 16
type input "****"
click at [509, 430] on div at bounding box center [929, 403] width 941 height 53
click at [465, 545] on button "close Close" at bounding box center [450, 560] width 30 height 30
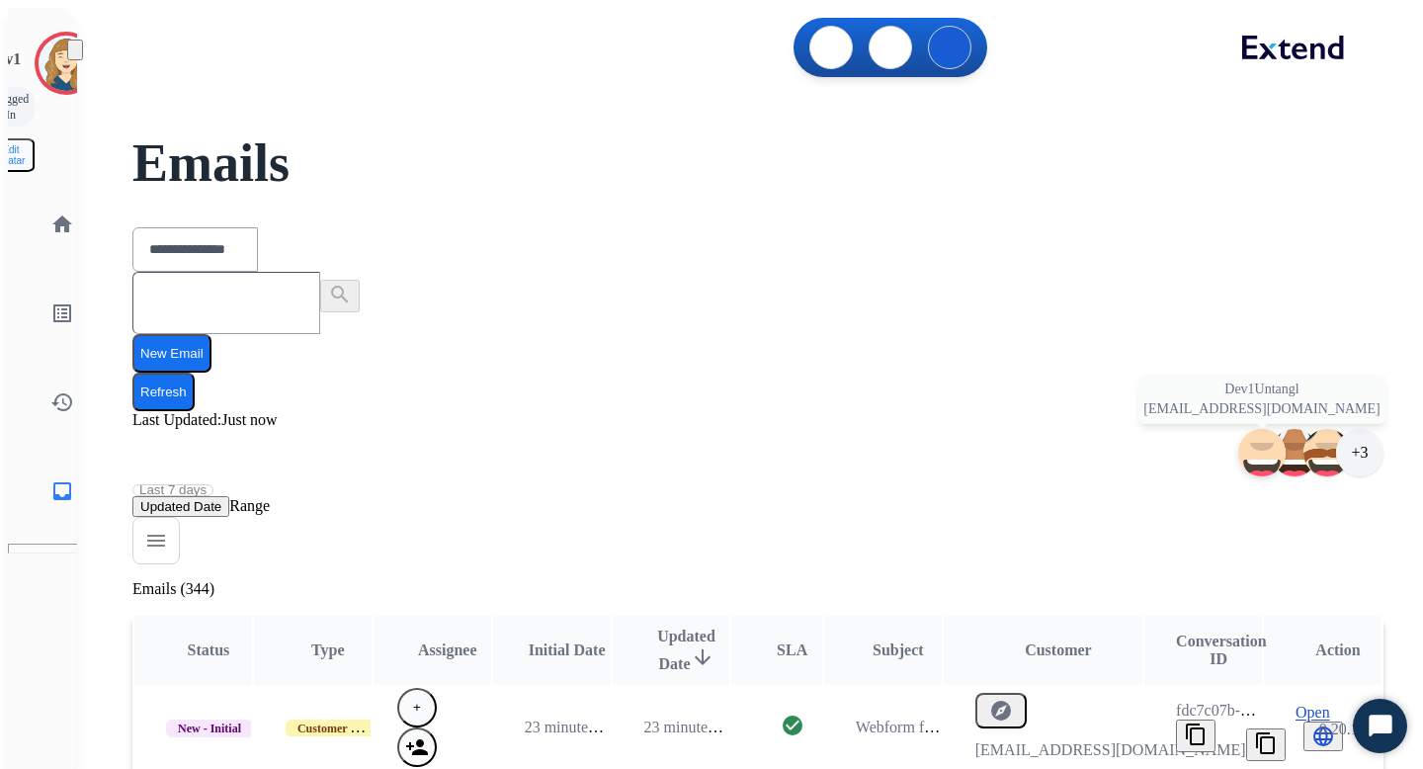
click at [1132, 314] on img at bounding box center [1262, 452] width 261 height 277
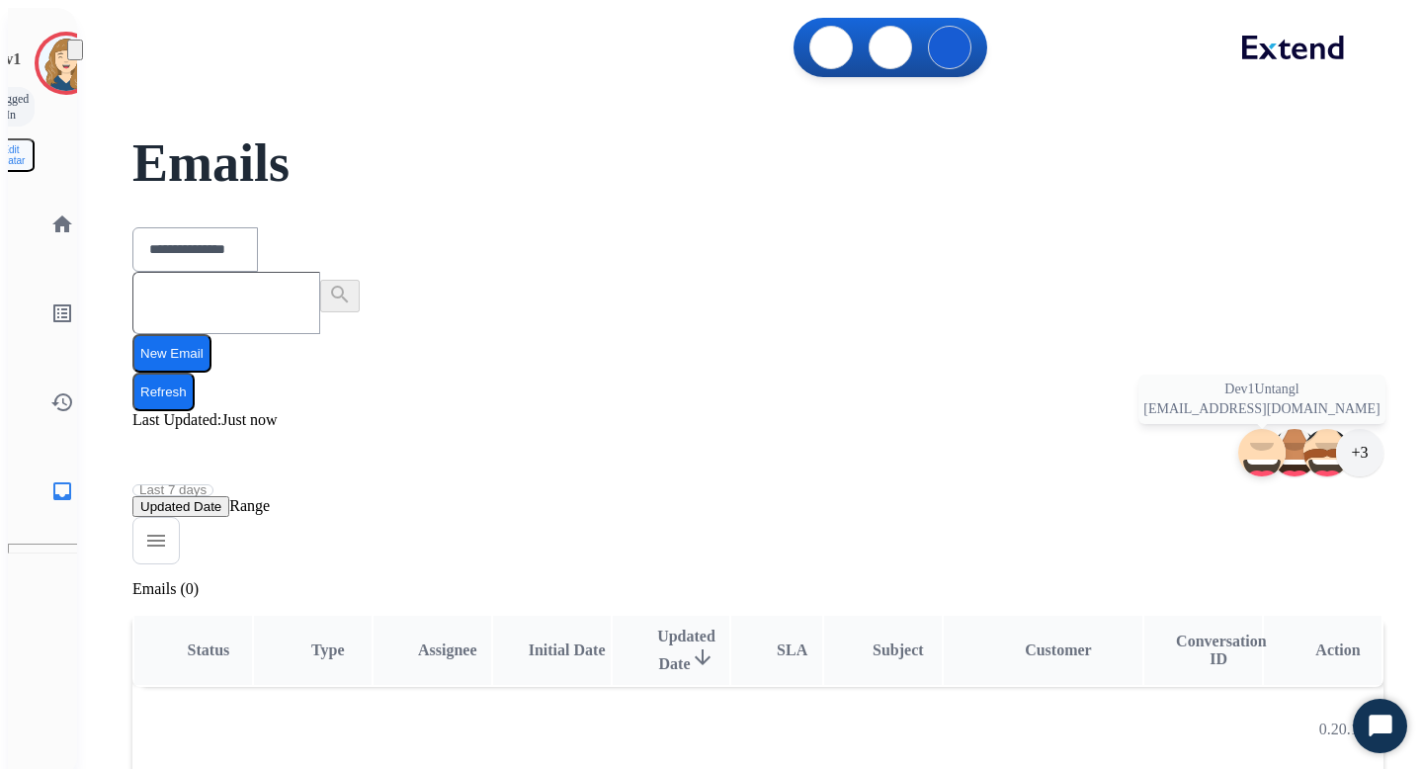
click at [1132, 314] on img at bounding box center [1262, 452] width 261 height 277
